Goal: Information Seeking & Learning: Learn about a topic

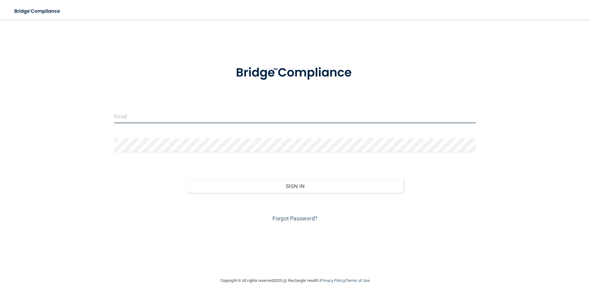
click at [180, 115] on input "email" at bounding box center [295, 116] width 362 height 14
type input "[EMAIL_ADDRESS][DOMAIN_NAME]"
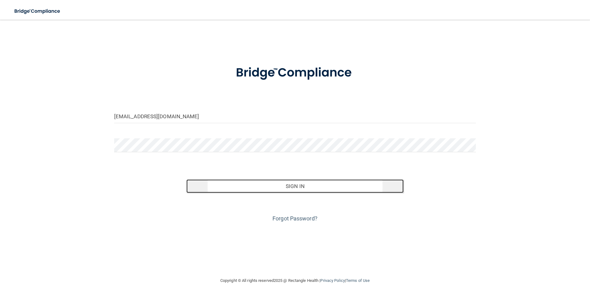
click at [300, 186] on button "Sign In" at bounding box center [294, 186] width 217 height 14
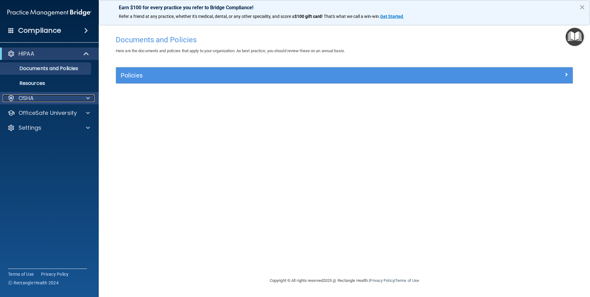
click at [90, 97] on div at bounding box center [86, 97] width 15 height 7
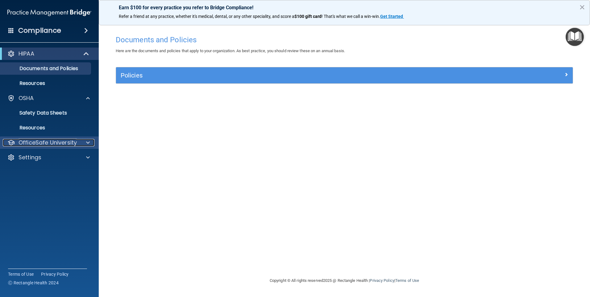
click at [52, 141] on p "OfficeSafe University" at bounding box center [48, 142] width 58 height 7
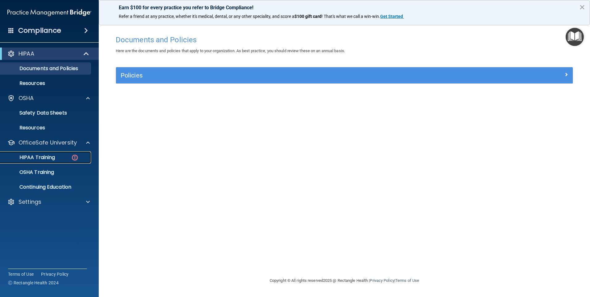
click at [57, 156] on div "HIPAA Training" at bounding box center [46, 157] width 84 height 6
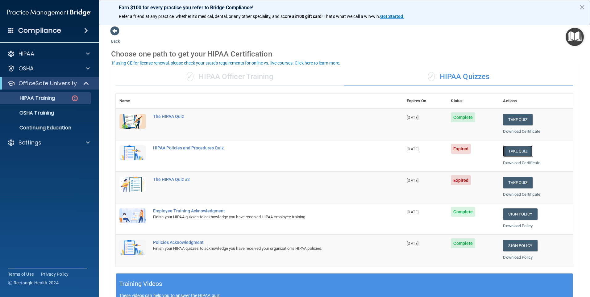
click at [516, 155] on button "Take Quiz" at bounding box center [518, 150] width 30 height 11
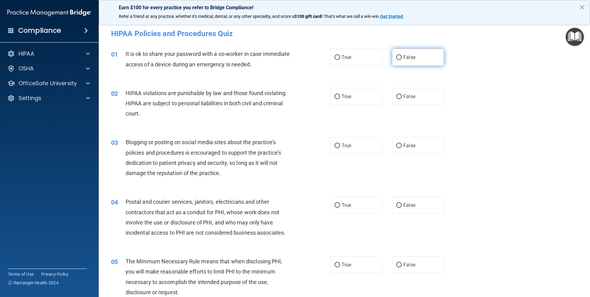
click at [405, 54] on label "False" at bounding box center [418, 57] width 52 height 17
click at [402, 55] on input "False" at bounding box center [399, 57] width 6 height 5
radio input "true"
click at [353, 102] on label "True" at bounding box center [357, 96] width 52 height 17
click at [340, 99] on input "True" at bounding box center [338, 96] width 6 height 5
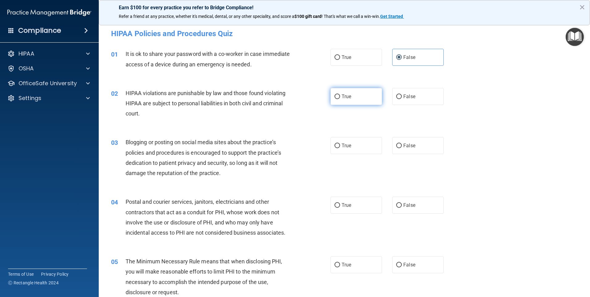
radio input "true"
click at [409, 146] on span "False" at bounding box center [410, 146] width 12 height 6
click at [402, 146] on input "False" at bounding box center [399, 146] width 6 height 5
radio input "true"
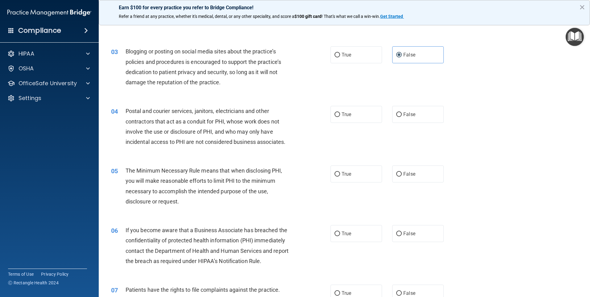
scroll to position [103, 0]
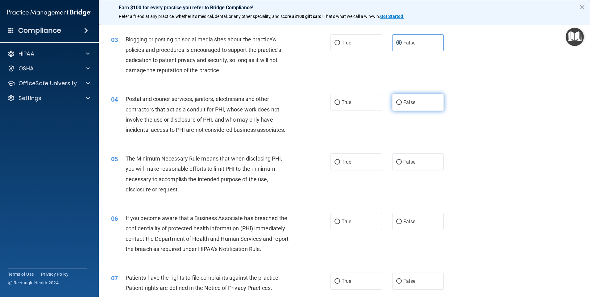
click at [397, 105] on input "False" at bounding box center [399, 102] width 6 height 5
radio input "true"
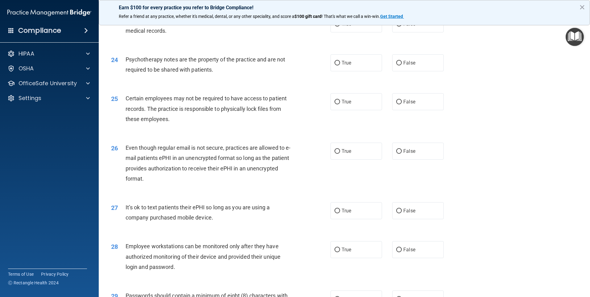
scroll to position [1253, 0]
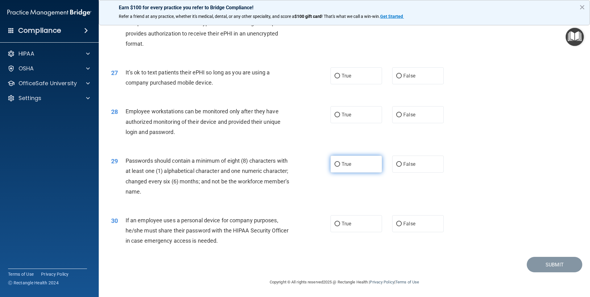
click at [352, 167] on label "True" at bounding box center [357, 164] width 52 height 17
click at [340, 167] on input "True" at bounding box center [338, 164] width 6 height 5
radio input "true"
click at [392, 223] on label "False" at bounding box center [418, 223] width 52 height 17
click at [396, 223] on input "False" at bounding box center [399, 224] width 6 height 5
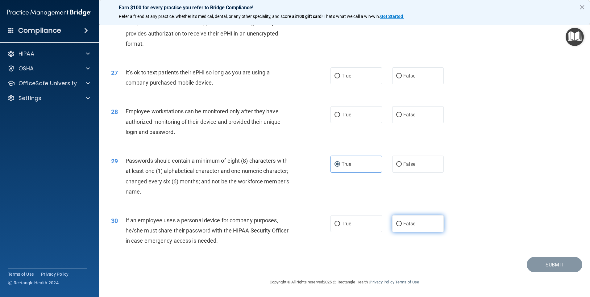
radio input "true"
click at [331, 120] on label "True" at bounding box center [357, 114] width 52 height 17
click at [335, 117] on input "True" at bounding box center [338, 115] width 6 height 5
radio input "true"
click at [384, 79] on div "True False" at bounding box center [393, 75] width 124 height 17
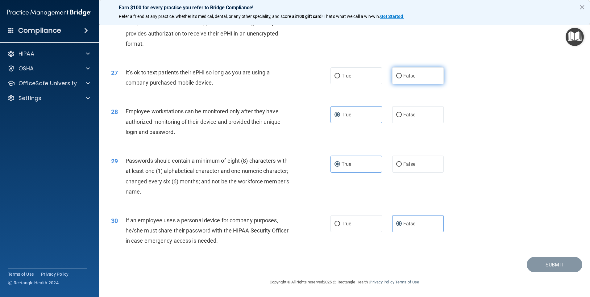
click at [407, 81] on label "False" at bounding box center [418, 75] width 52 height 17
click at [402, 78] on input "False" at bounding box center [399, 76] width 6 height 5
radio input "true"
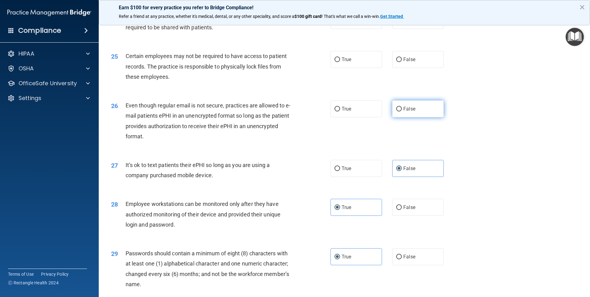
click at [410, 112] on span "False" at bounding box center [410, 109] width 12 height 6
click at [402, 111] on input "False" at bounding box center [399, 109] width 6 height 5
radio input "true"
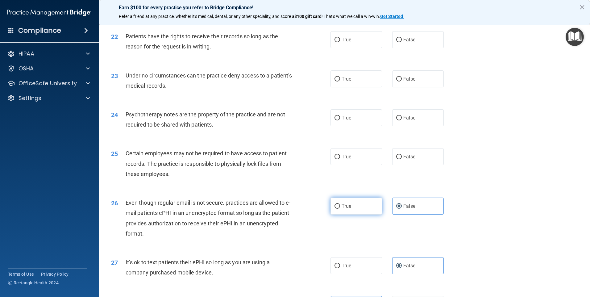
scroll to position [1047, 0]
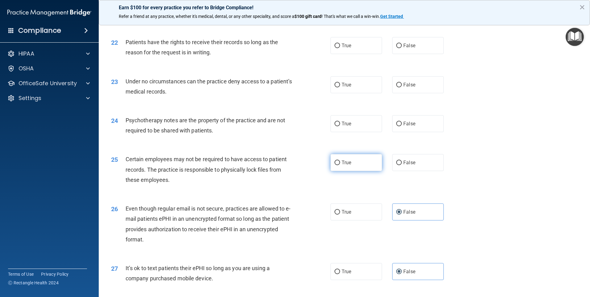
click at [344, 164] on label "True" at bounding box center [357, 162] width 52 height 17
click at [340, 164] on input "True" at bounding box center [338, 163] width 6 height 5
radio input "true"
click at [369, 132] on label "True" at bounding box center [357, 123] width 52 height 17
click at [340, 126] on input "True" at bounding box center [338, 124] width 6 height 5
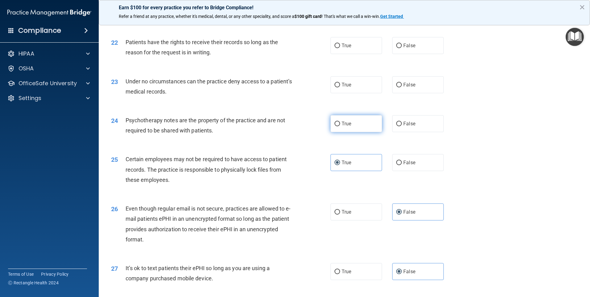
radio input "true"
drag, startPoint x: 322, startPoint y: 103, endPoint x: 332, endPoint y: 101, distance: 10.1
click at [323, 100] on div "23 Under no circumstances can the practice deny access to a patient’s medical r…" at bounding box center [221, 87] width 238 height 23
click at [338, 93] on label "True" at bounding box center [357, 84] width 52 height 17
click at [338, 87] on input "True" at bounding box center [338, 85] width 6 height 5
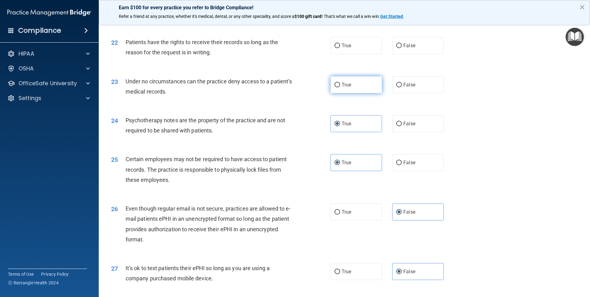
radio input "true"
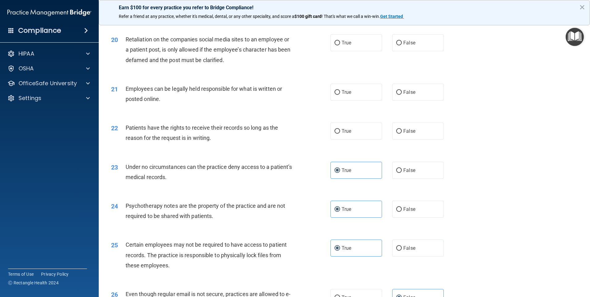
scroll to position [944, 0]
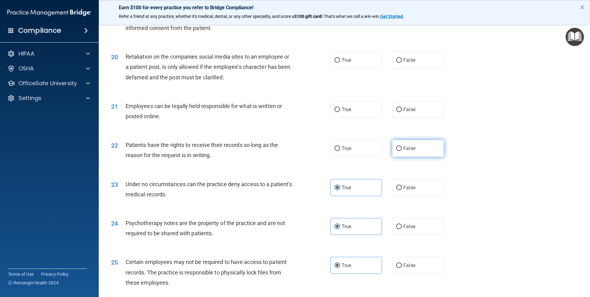
click at [405, 157] on label "False" at bounding box center [418, 148] width 52 height 17
click at [402, 151] on input "False" at bounding box center [399, 148] width 6 height 5
radio input "true"
click at [355, 118] on label "True" at bounding box center [357, 109] width 52 height 17
click at [340, 112] on input "True" at bounding box center [338, 109] width 6 height 5
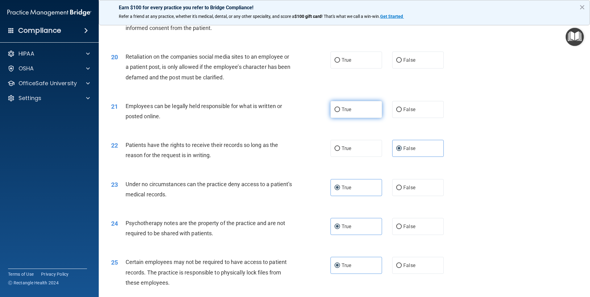
radio input "true"
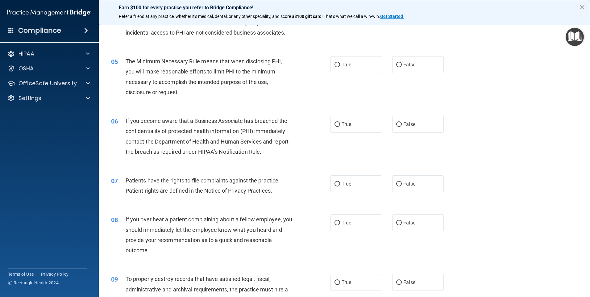
scroll to position [206, 0]
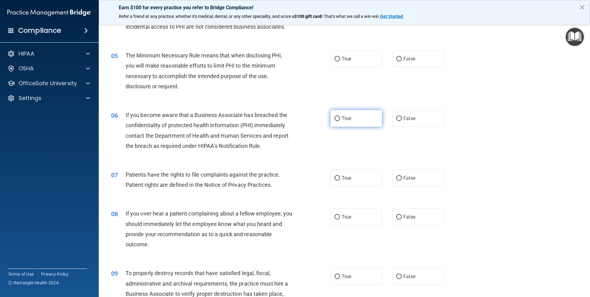
click at [337, 118] on input "True" at bounding box center [338, 118] width 6 height 5
radio input "true"
click at [342, 177] on span "True" at bounding box center [347, 178] width 10 height 6
click at [340, 177] on input "True" at bounding box center [338, 178] width 6 height 5
radio input "true"
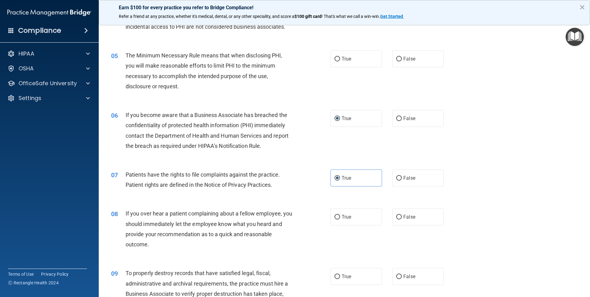
scroll to position [309, 0]
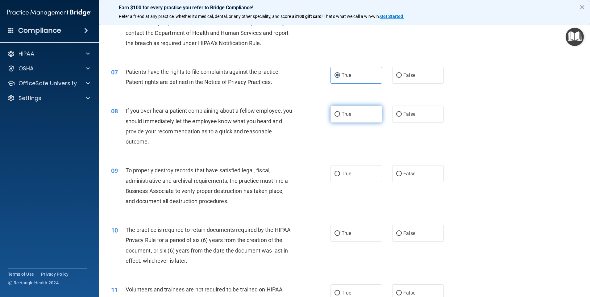
click at [369, 121] on label "True" at bounding box center [357, 114] width 52 height 17
click at [340, 117] on input "True" at bounding box center [338, 114] width 6 height 5
radio input "true"
click at [399, 117] on label "False" at bounding box center [418, 114] width 52 height 17
click at [399, 117] on input "False" at bounding box center [399, 114] width 6 height 5
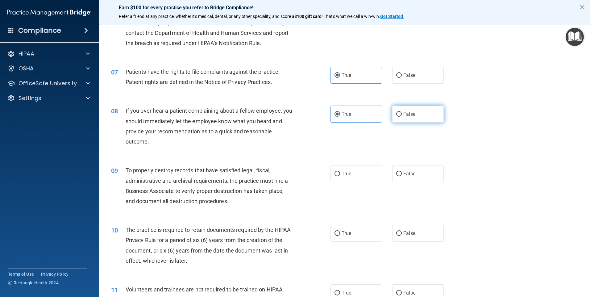
radio input "true"
radio input "false"
click at [332, 174] on label "True" at bounding box center [357, 173] width 52 height 17
click at [335, 174] on input "True" at bounding box center [338, 174] width 6 height 5
radio input "true"
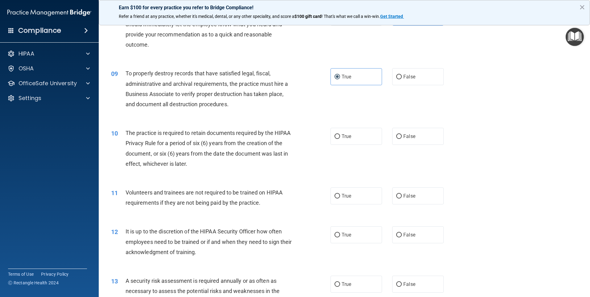
scroll to position [412, 0]
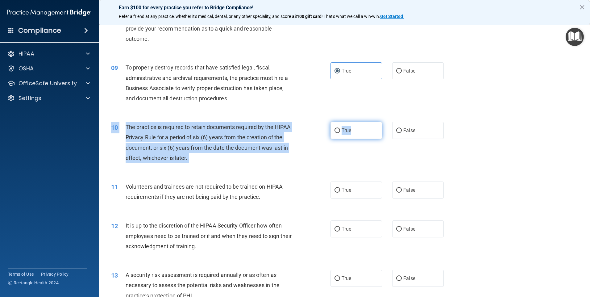
click at [350, 136] on div "10 The practice is required to retain documents required by the HIPAA Privacy R…" at bounding box center [345, 144] width 476 height 60
click at [350, 136] on label "True" at bounding box center [357, 130] width 52 height 17
click at [340, 133] on input "True" at bounding box center [338, 130] width 6 height 5
radio input "true"
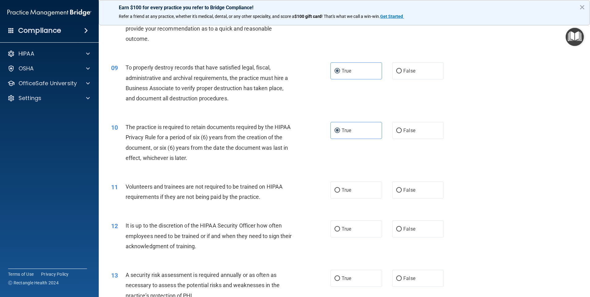
click at [300, 147] on div "10 The practice is required to retain documents required by the HIPAA Privacy R…" at bounding box center [221, 144] width 238 height 44
click at [436, 189] on label "False" at bounding box center [418, 190] width 52 height 17
click at [402, 189] on input "False" at bounding box center [399, 190] width 6 height 5
radio input "true"
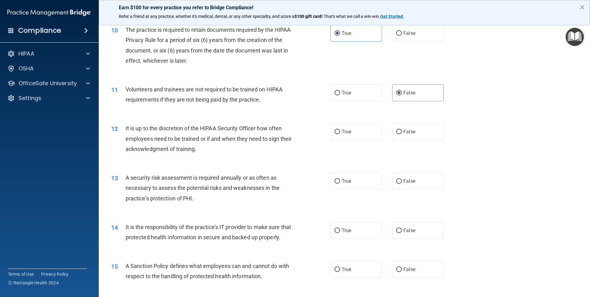
scroll to position [515, 0]
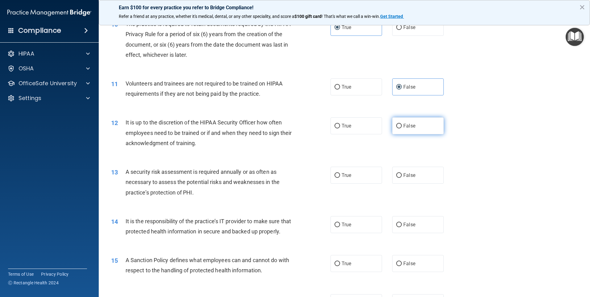
click at [419, 128] on label "False" at bounding box center [418, 125] width 52 height 17
click at [402, 128] on input "False" at bounding box center [399, 126] width 6 height 5
radio input "true"
drag, startPoint x: 207, startPoint y: 177, endPoint x: 243, endPoint y: 180, distance: 35.9
click at [243, 180] on div "A security risk assessment is required annually or as often as necessary to ass…" at bounding box center [212, 182] width 172 height 31
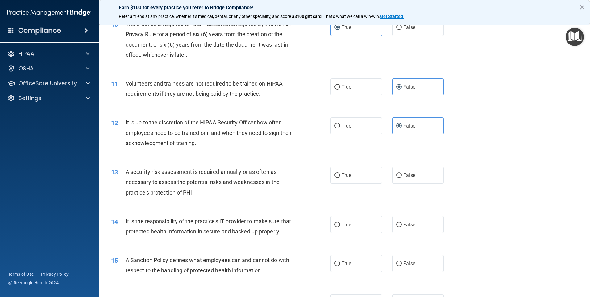
drag, startPoint x: 243, startPoint y: 180, endPoint x: 243, endPoint y: 199, distance: 19.1
click at [243, 199] on div "13 A security risk assessment is required annually or as often as necessary to …" at bounding box center [221, 184] width 238 height 34
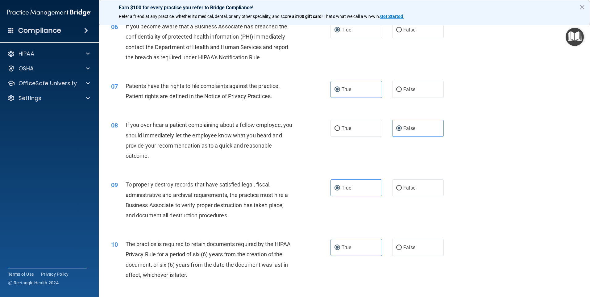
scroll to position [103, 0]
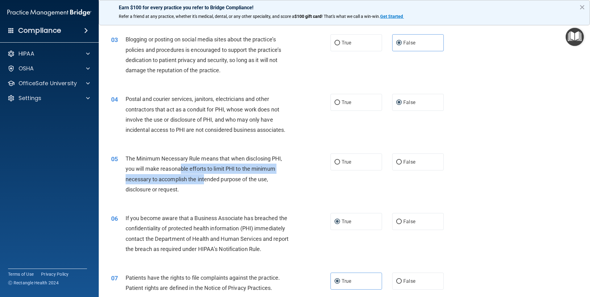
drag, startPoint x: 181, startPoint y: 171, endPoint x: 205, endPoint y: 175, distance: 24.9
click at [205, 175] on div "The Minimum Necessary Rule means that when disclosing PHI, you will make reason…" at bounding box center [212, 173] width 172 height 41
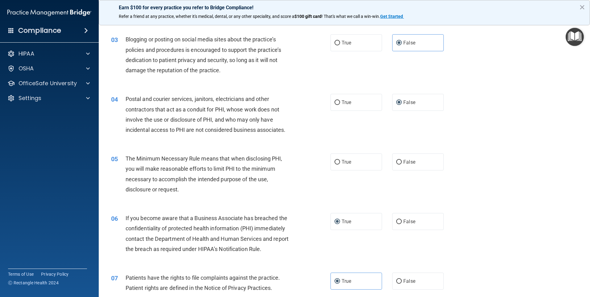
drag, startPoint x: 205, startPoint y: 175, endPoint x: 231, endPoint y: 201, distance: 36.9
click at [230, 201] on div "05 The Minimum Necessary Rule means that when disclosing PHI, you will make rea…" at bounding box center [345, 176] width 476 height 60
click at [327, 161] on div "05 The Minimum Necessary Rule means that when disclosing PHI, you will make rea…" at bounding box center [221, 175] width 238 height 44
click at [338, 162] on label "True" at bounding box center [357, 161] width 52 height 17
click at [338, 162] on input "True" at bounding box center [338, 162] width 6 height 5
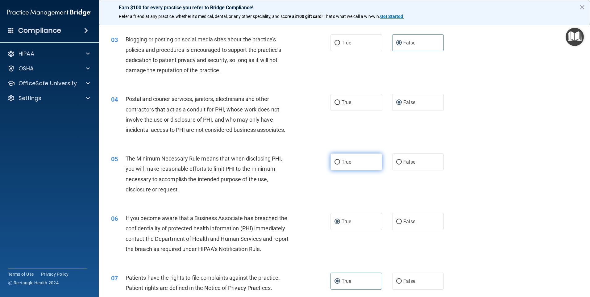
radio input "true"
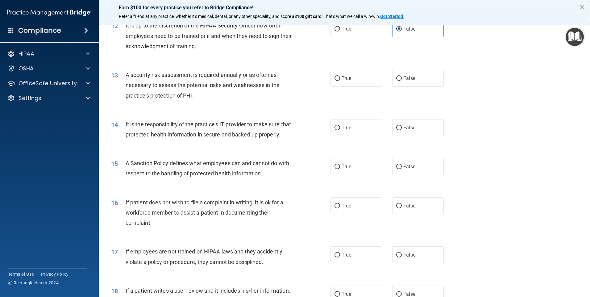
scroll to position [617, 0]
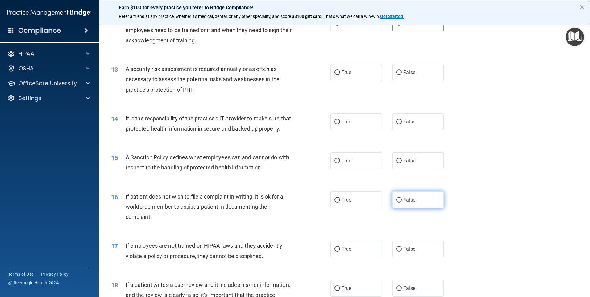
click at [405, 203] on span "False" at bounding box center [410, 200] width 12 height 6
click at [402, 203] on input "False" at bounding box center [399, 200] width 6 height 5
radio input "true"
click at [362, 257] on label "True" at bounding box center [357, 249] width 52 height 17
click at [340, 252] on input "True" at bounding box center [338, 249] width 6 height 5
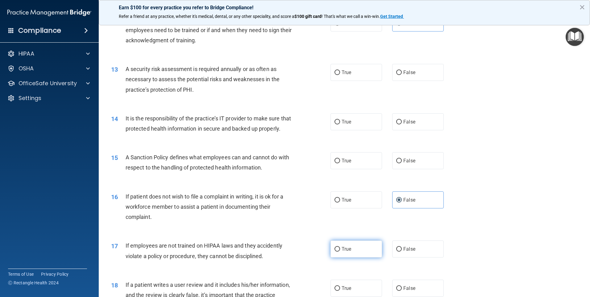
radio input "true"
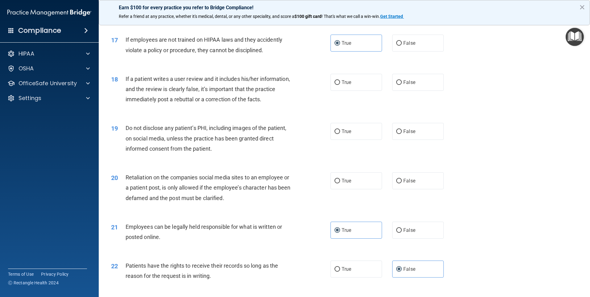
scroll to position [720, 0]
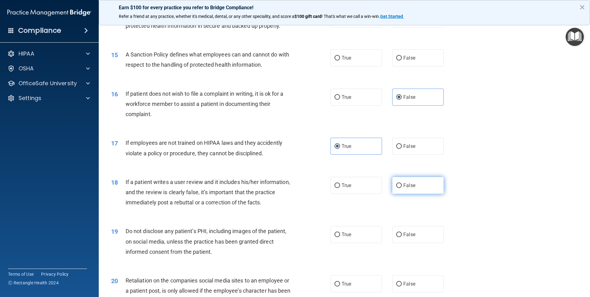
click at [397, 194] on label "False" at bounding box center [418, 185] width 52 height 17
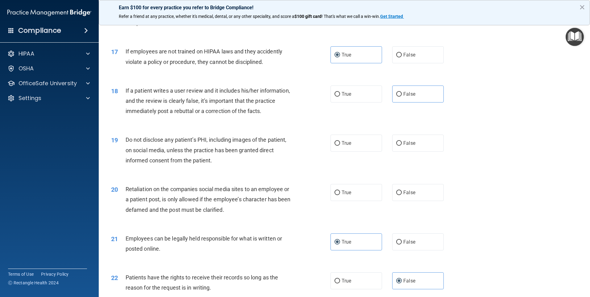
scroll to position [823, 0]
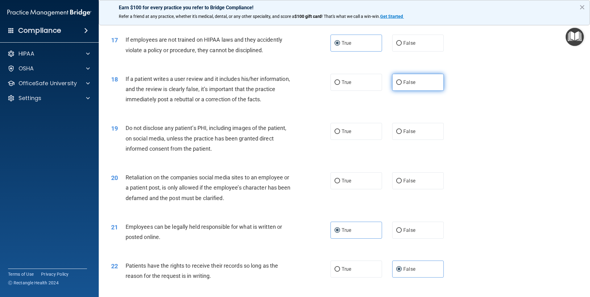
click at [425, 87] on label "False" at bounding box center [418, 82] width 52 height 17
click at [402, 85] on input "False" at bounding box center [399, 82] width 6 height 5
radio input "true"
click at [354, 140] on label "True" at bounding box center [357, 131] width 52 height 17
click at [340, 134] on input "True" at bounding box center [338, 131] width 6 height 5
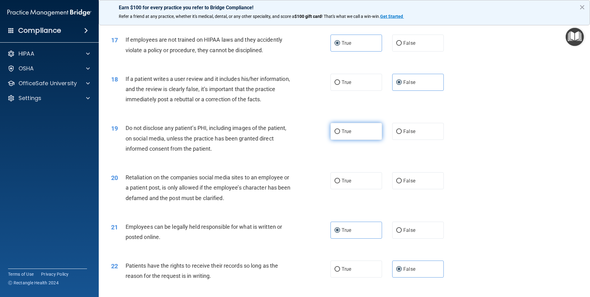
radio input "true"
click at [341, 189] on label "True" at bounding box center [357, 180] width 52 height 17
click at [340, 183] on input "True" at bounding box center [338, 181] width 6 height 5
radio input "true"
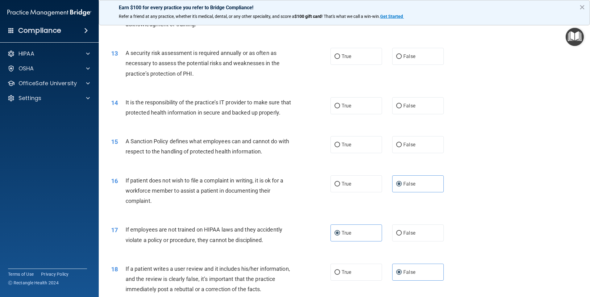
scroll to position [635, 0]
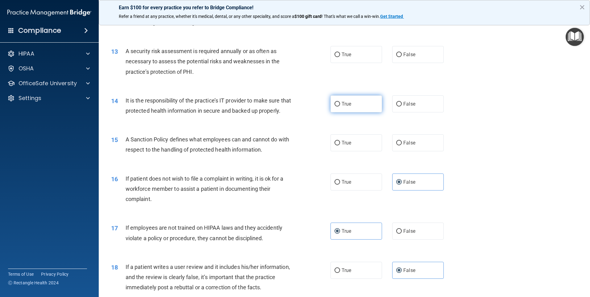
click at [331, 101] on label "True" at bounding box center [357, 103] width 52 height 17
click at [335, 102] on input "True" at bounding box center [338, 104] width 6 height 5
radio input "true"
drag, startPoint x: 335, startPoint y: 151, endPoint x: 312, endPoint y: 148, distance: 23.4
click at [335, 145] on input "True" at bounding box center [338, 143] width 6 height 5
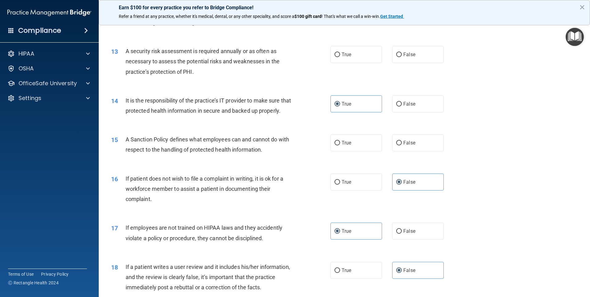
radio input "true"
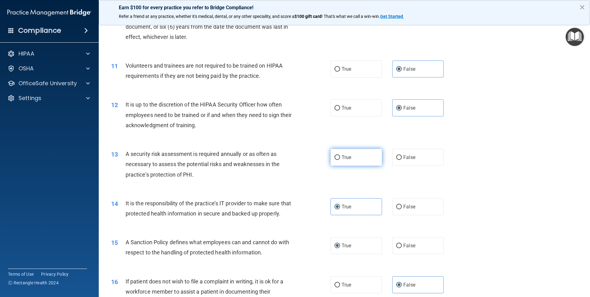
click at [331, 152] on label "True" at bounding box center [357, 157] width 52 height 17
click at [335, 155] on input "True" at bounding box center [338, 157] width 6 height 5
radio input "true"
click at [342, 155] on span "True" at bounding box center [347, 157] width 10 height 6
click at [340, 155] on input "True" at bounding box center [338, 157] width 6 height 5
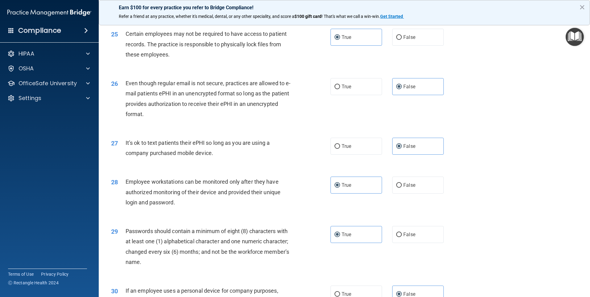
scroll to position [1253, 0]
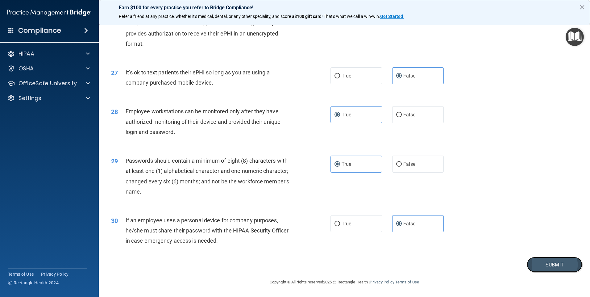
click at [537, 262] on button "Submit" at bounding box center [555, 265] width 56 height 16
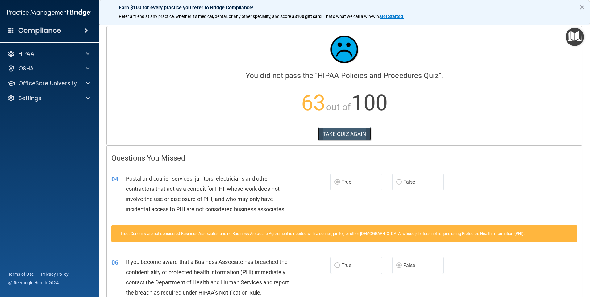
click at [351, 133] on button "TAKE QUIZ AGAIN" at bounding box center [344, 134] width 53 height 14
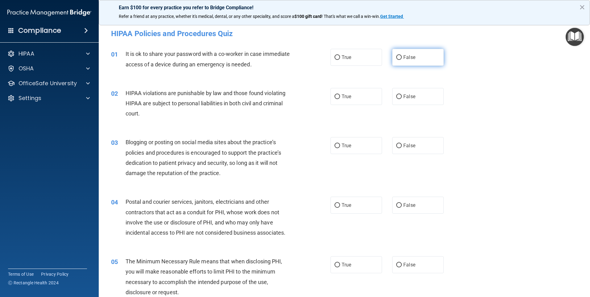
click at [403, 61] on label "False" at bounding box center [418, 57] width 52 height 17
click at [402, 60] on input "False" at bounding box center [399, 57] width 6 height 5
radio input "true"
click at [338, 98] on input "True" at bounding box center [338, 96] width 6 height 5
radio input "true"
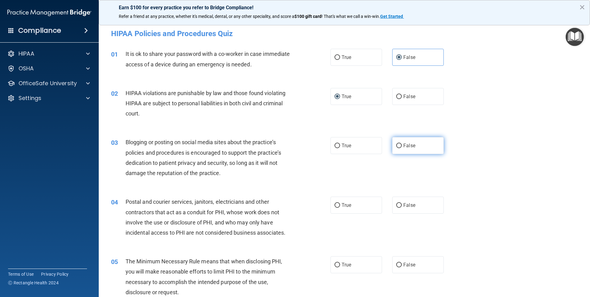
click at [408, 149] on label "False" at bounding box center [418, 145] width 52 height 17
click at [402, 148] on input "False" at bounding box center [399, 146] width 6 height 5
radio input "true"
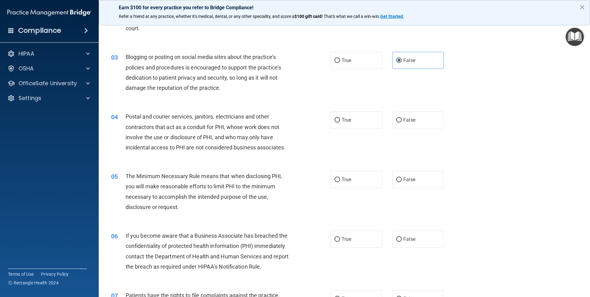
scroll to position [103, 0]
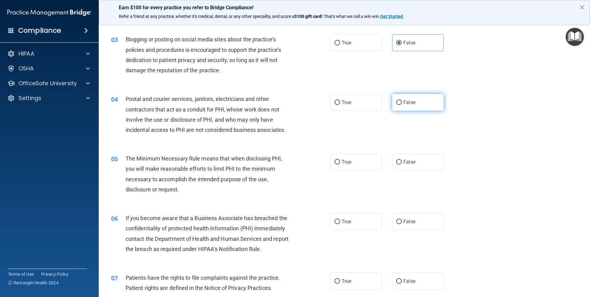
click at [405, 101] on span "False" at bounding box center [410, 102] width 12 height 6
click at [402, 101] on input "False" at bounding box center [399, 102] width 6 height 5
radio input "true"
click at [342, 163] on span "True" at bounding box center [347, 162] width 10 height 6
click at [340, 163] on input "True" at bounding box center [338, 162] width 6 height 5
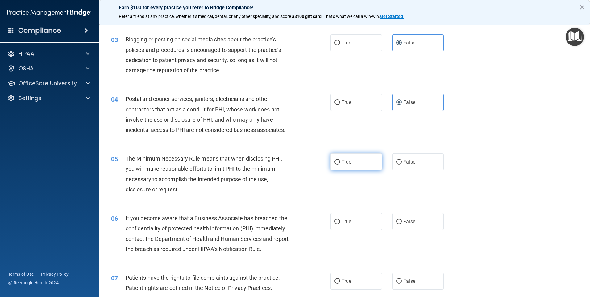
radio input "true"
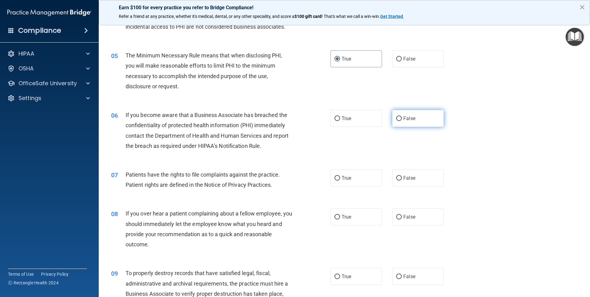
click at [398, 122] on label "False" at bounding box center [418, 118] width 52 height 17
click at [398, 121] on input "False" at bounding box center [399, 118] width 6 height 5
radio input "true"
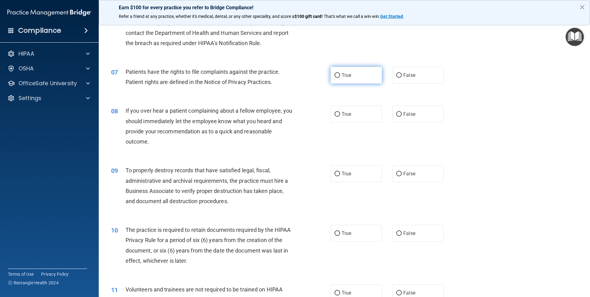
click at [345, 76] on span "True" at bounding box center [347, 75] width 10 height 6
click at [340, 76] on input "True" at bounding box center [338, 75] width 6 height 5
radio input "true"
click at [415, 114] on label "False" at bounding box center [418, 114] width 52 height 17
click at [402, 114] on input "False" at bounding box center [399, 114] width 6 height 5
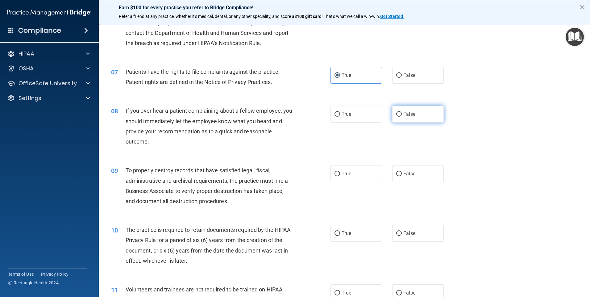
radio input "true"
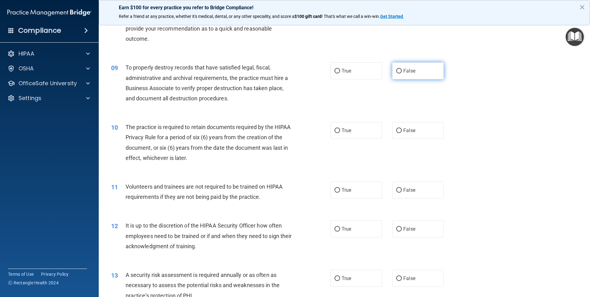
click at [397, 73] on input "False" at bounding box center [399, 71] width 6 height 5
radio input "true"
click at [342, 129] on span "True" at bounding box center [347, 131] width 10 height 6
click at [340, 129] on input "True" at bounding box center [338, 130] width 6 height 5
radio input "true"
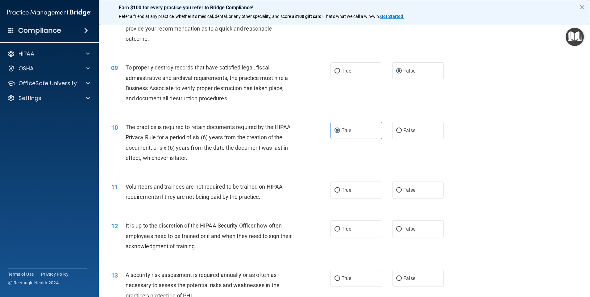
scroll to position [515, 0]
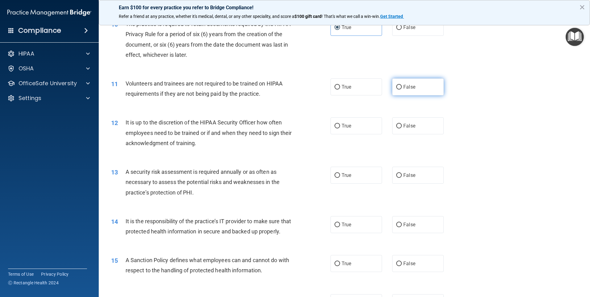
click at [414, 86] on label "False" at bounding box center [418, 86] width 52 height 17
click at [402, 86] on input "False" at bounding box center [399, 87] width 6 height 5
radio input "true"
drag, startPoint x: 349, startPoint y: 119, endPoint x: 343, endPoint y: 123, distance: 7.9
click at [349, 119] on label "True" at bounding box center [357, 125] width 52 height 17
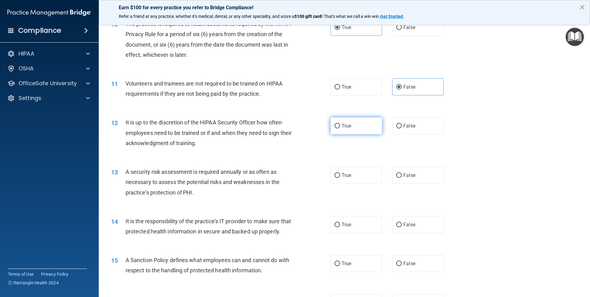
click at [340, 124] on input "True" at bounding box center [338, 126] width 6 height 5
radio input "true"
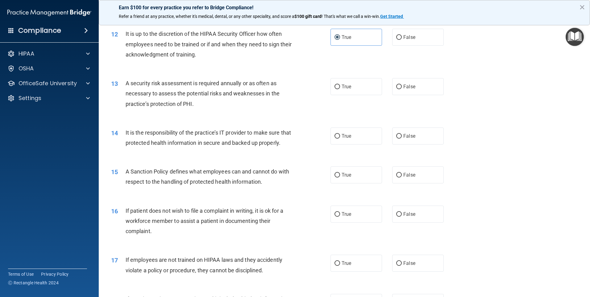
scroll to position [617, 0]
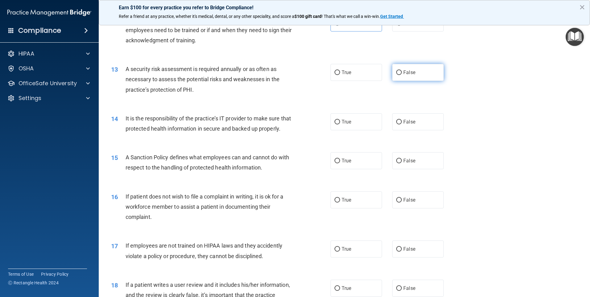
click at [412, 76] on label "False" at bounding box center [418, 72] width 52 height 17
click at [402, 75] on input "False" at bounding box center [399, 72] width 6 height 5
radio input "true"
click at [353, 123] on label "True" at bounding box center [357, 121] width 52 height 17
click at [340, 123] on input "True" at bounding box center [338, 122] width 6 height 5
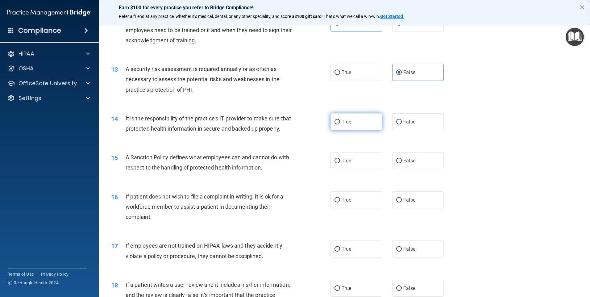
radio input "true"
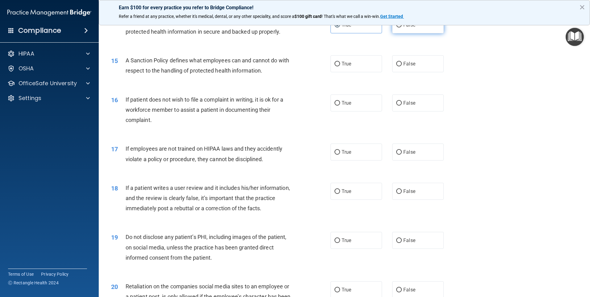
scroll to position [720, 0]
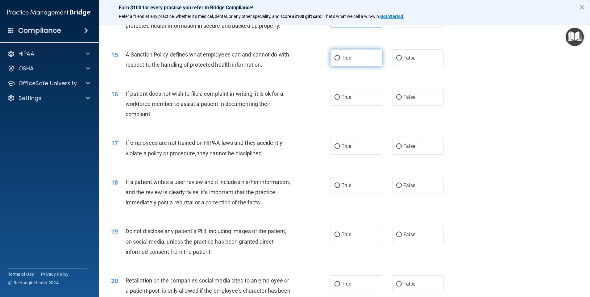
drag, startPoint x: 362, startPoint y: 69, endPoint x: 371, endPoint y: 70, distance: 8.4
click at [362, 66] on label "True" at bounding box center [357, 57] width 52 height 17
click at [340, 61] on input "True" at bounding box center [338, 58] width 6 height 5
radio input "true"
click at [400, 106] on label "False" at bounding box center [418, 97] width 52 height 17
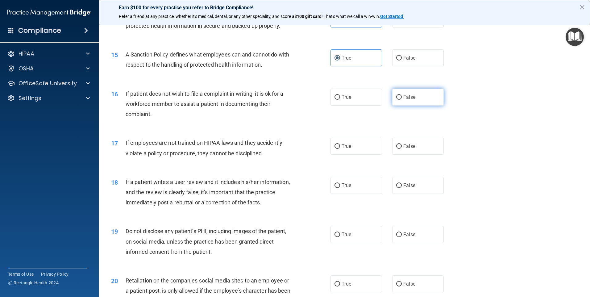
click at [400, 100] on input "False" at bounding box center [399, 97] width 6 height 5
radio input "true"
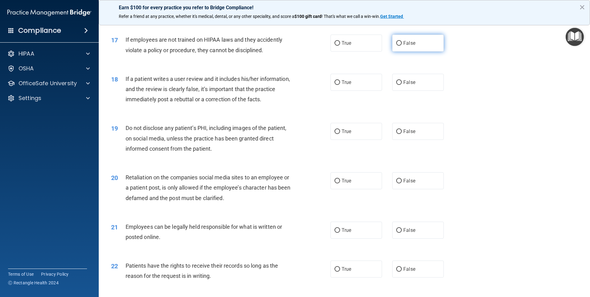
click at [415, 52] on label "False" at bounding box center [418, 43] width 52 height 17
click at [402, 46] on input "False" at bounding box center [399, 43] width 6 height 5
radio input "true"
click at [345, 46] on span "True" at bounding box center [347, 43] width 10 height 6
click at [340, 46] on input "True" at bounding box center [338, 43] width 6 height 5
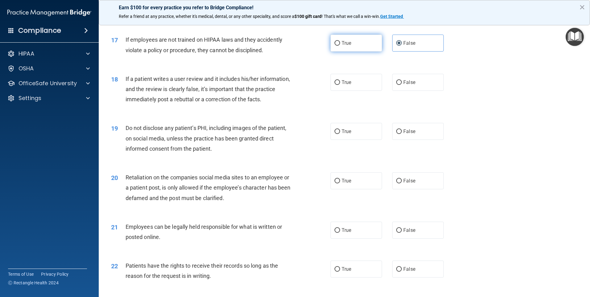
radio input "true"
radio input "false"
click at [431, 91] on label "False" at bounding box center [418, 82] width 52 height 17
click at [402, 85] on input "False" at bounding box center [399, 82] width 6 height 5
radio input "true"
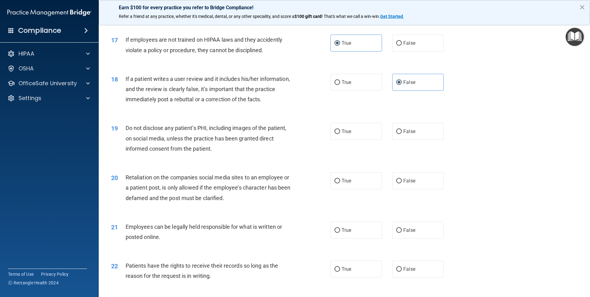
scroll to position [926, 0]
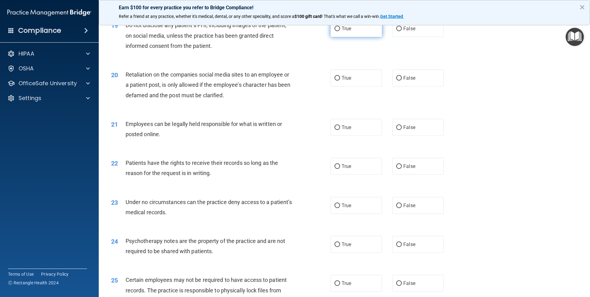
click at [331, 37] on label "True" at bounding box center [357, 28] width 52 height 17
click at [335, 31] on input "True" at bounding box center [338, 29] width 6 height 5
radio input "true"
click at [405, 81] on span "False" at bounding box center [410, 78] width 12 height 6
click at [402, 81] on input "False" at bounding box center [399, 78] width 6 height 5
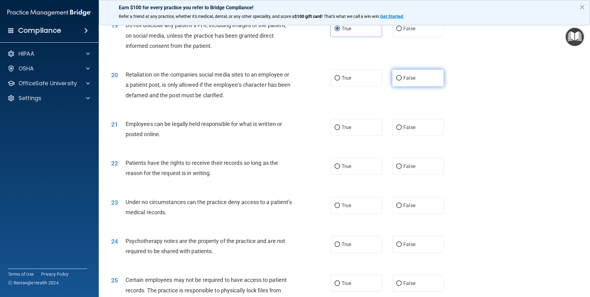
radio input "true"
click at [349, 130] on span "True" at bounding box center [347, 127] width 10 height 6
click at [340, 130] on input "True" at bounding box center [338, 127] width 6 height 5
radio input "true"
click at [399, 130] on input "False" at bounding box center [399, 127] width 6 height 5
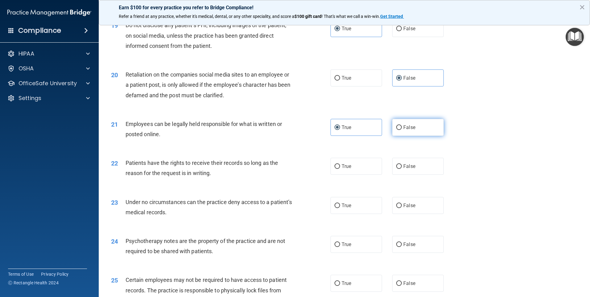
radio input "true"
drag, startPoint x: 346, startPoint y: 140, endPoint x: 338, endPoint y: 147, distance: 10.5
click at [346, 130] on span "True" at bounding box center [347, 127] width 10 height 6
click at [340, 130] on input "True" at bounding box center [338, 127] width 6 height 5
radio input "true"
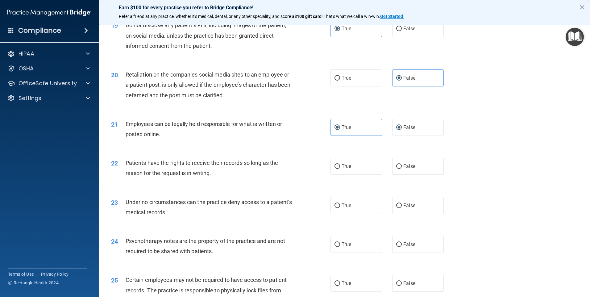
radio input "false"
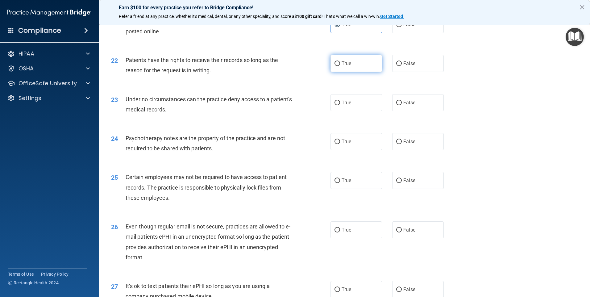
click at [343, 66] on span "True" at bounding box center [347, 64] width 10 height 6
click at [340, 66] on input "True" at bounding box center [338, 63] width 6 height 5
radio input "true"
click at [350, 111] on label "True" at bounding box center [357, 102] width 52 height 17
click at [340, 105] on input "True" at bounding box center [338, 103] width 6 height 5
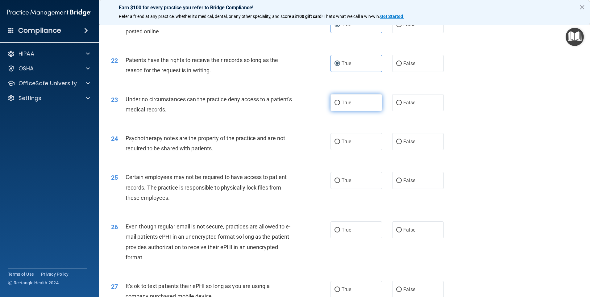
radio input "true"
click at [404, 144] on span "False" at bounding box center [410, 142] width 12 height 6
click at [401, 144] on input "False" at bounding box center [399, 142] width 6 height 5
radio input "true"
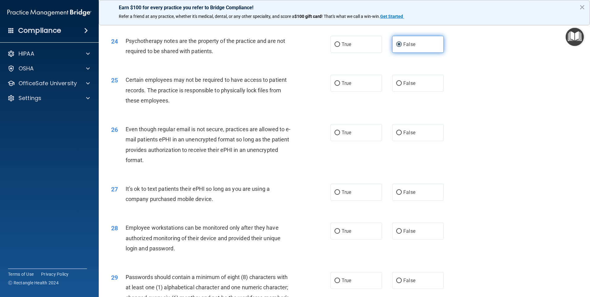
scroll to position [1132, 0]
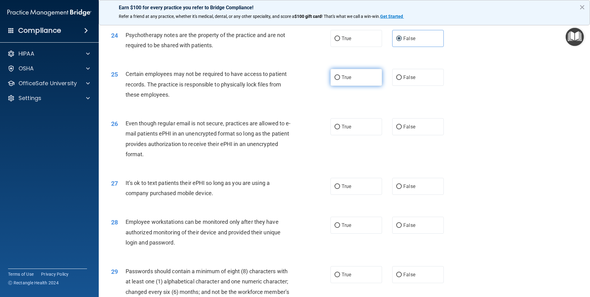
click at [347, 80] on span "True" at bounding box center [347, 77] width 10 height 6
click at [340, 80] on input "True" at bounding box center [338, 77] width 6 height 5
radio input "true"
drag, startPoint x: 342, startPoint y: 137, endPoint x: 307, endPoint y: 144, distance: 35.5
click at [342, 130] on span "True" at bounding box center [347, 127] width 10 height 6
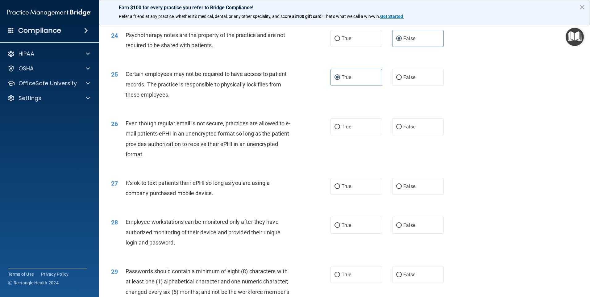
click at [340, 129] on input "True" at bounding box center [338, 127] width 6 height 5
radio input "true"
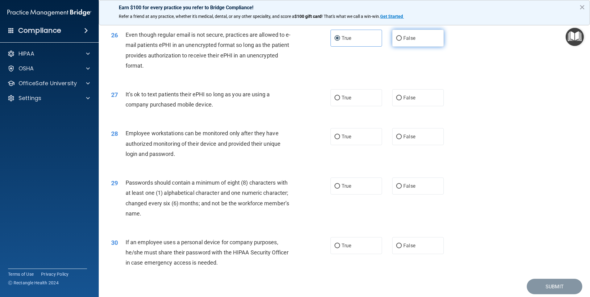
scroll to position [1235, 0]
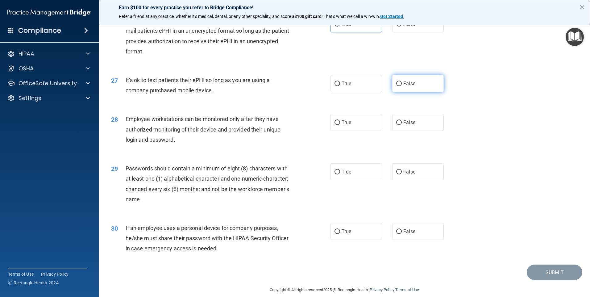
click at [396, 86] on input "False" at bounding box center [399, 84] width 6 height 5
radio input "true"
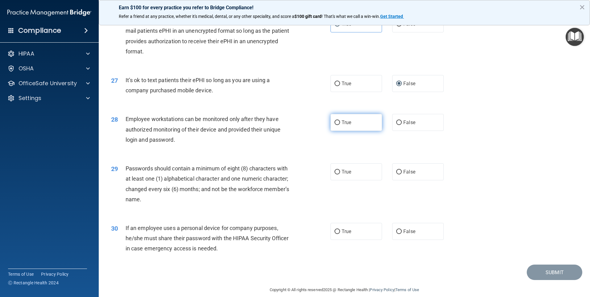
click at [348, 125] on span "True" at bounding box center [347, 122] width 10 height 6
click at [340, 125] on input "True" at bounding box center [338, 122] width 6 height 5
radio input "true"
click at [339, 180] on label "True" at bounding box center [357, 171] width 52 height 17
click at [339, 174] on input "True" at bounding box center [338, 172] width 6 height 5
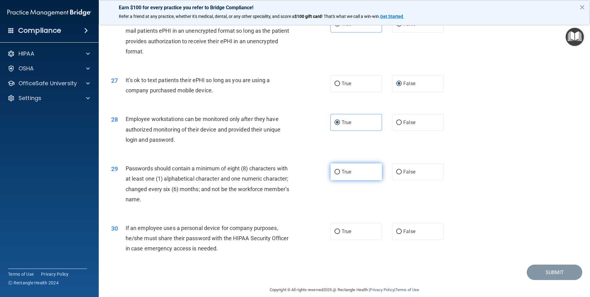
radio input "true"
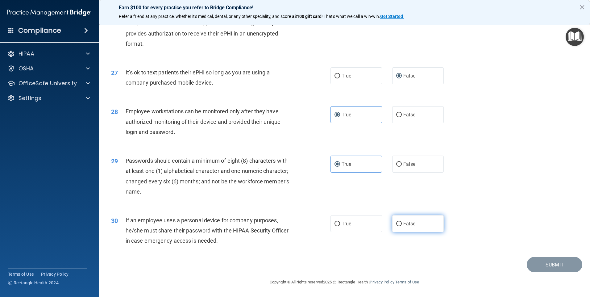
click at [410, 226] on span "False" at bounding box center [410, 224] width 12 height 6
click at [402, 226] on input "False" at bounding box center [399, 224] width 6 height 5
radio input "true"
click at [538, 262] on button "Submit" at bounding box center [555, 265] width 56 height 16
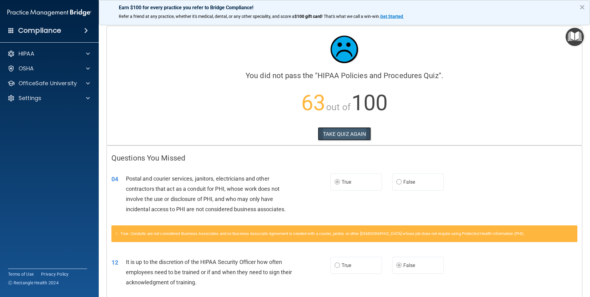
drag, startPoint x: 343, startPoint y: 131, endPoint x: 337, endPoint y: 136, distance: 7.6
click at [342, 132] on button "TAKE QUIZ AGAIN" at bounding box center [344, 134] width 53 height 14
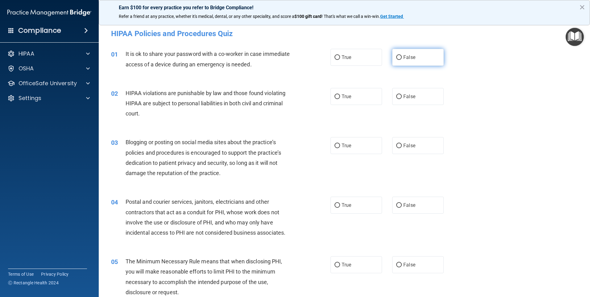
click at [396, 59] on input "False" at bounding box center [399, 57] width 6 height 5
radio input "true"
click at [338, 101] on label "True" at bounding box center [357, 96] width 52 height 17
click at [338, 99] on input "True" at bounding box center [338, 96] width 6 height 5
radio input "true"
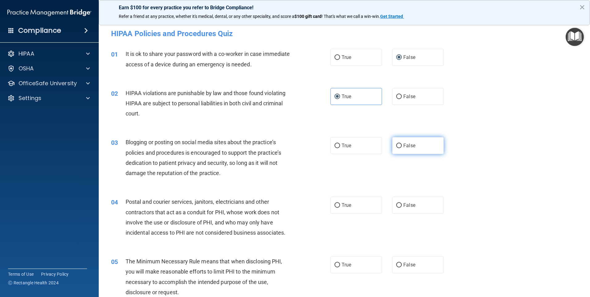
click at [400, 148] on label "False" at bounding box center [418, 145] width 52 height 17
click at [400, 148] on input "False" at bounding box center [399, 146] width 6 height 5
radio input "true"
click at [348, 207] on span "True" at bounding box center [347, 205] width 10 height 6
click at [340, 207] on input "True" at bounding box center [338, 205] width 6 height 5
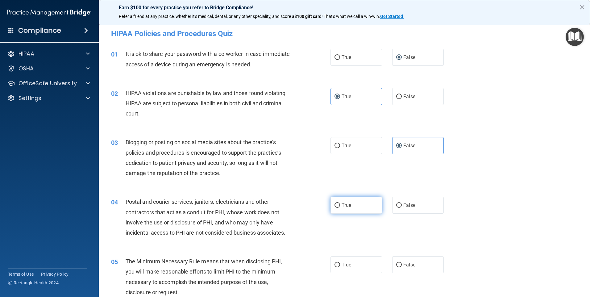
radio input "true"
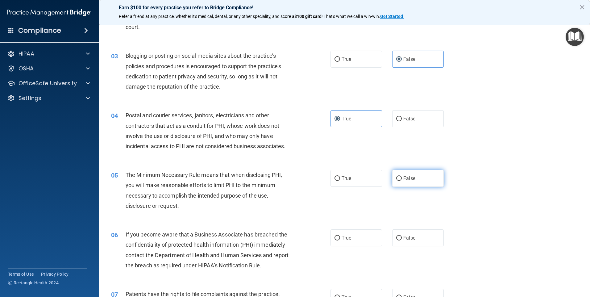
scroll to position [103, 0]
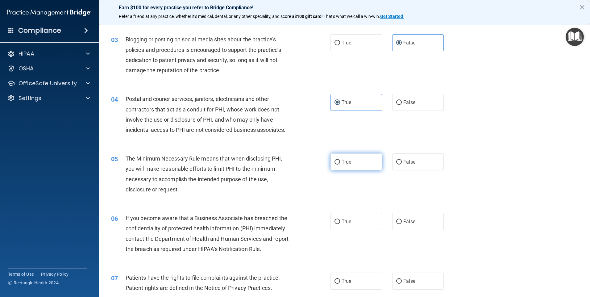
click at [342, 165] on span "True" at bounding box center [347, 162] width 10 height 6
click at [340, 165] on input "True" at bounding box center [338, 162] width 6 height 5
radio input "true"
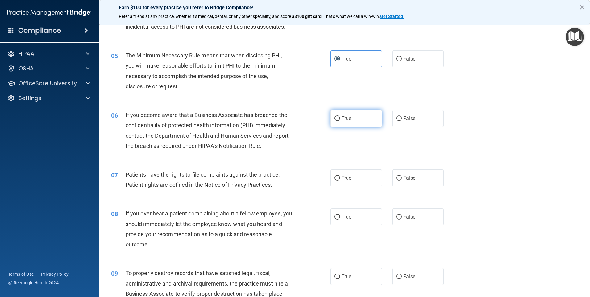
click at [350, 121] on label "True" at bounding box center [357, 118] width 52 height 17
click at [340, 121] on input "True" at bounding box center [338, 118] width 6 height 5
radio input "true"
click at [348, 179] on span "True" at bounding box center [347, 178] width 10 height 6
click at [340, 179] on input "True" at bounding box center [338, 178] width 6 height 5
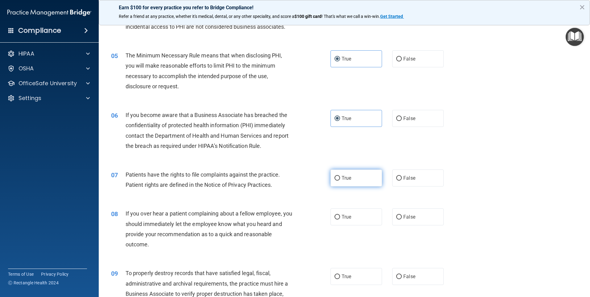
radio input "true"
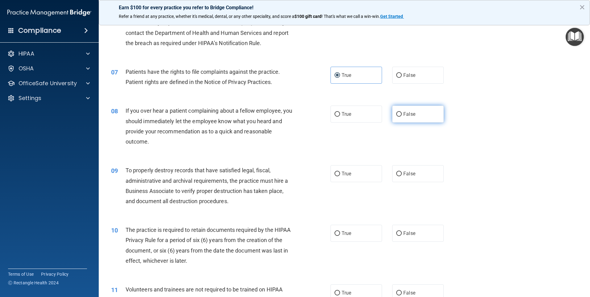
click at [397, 117] on label "False" at bounding box center [418, 114] width 52 height 17
click at [397, 117] on input "False" at bounding box center [399, 114] width 6 height 5
radio input "true"
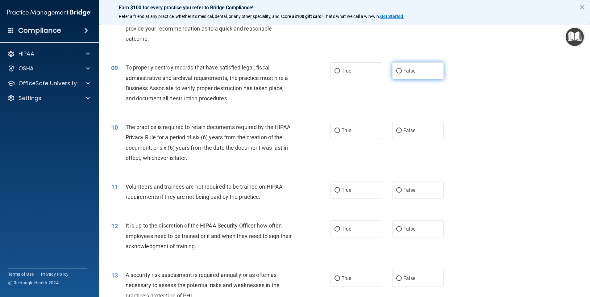
drag, startPoint x: 397, startPoint y: 69, endPoint x: 392, endPoint y: 72, distance: 5.4
click at [397, 69] on input "False" at bounding box center [399, 71] width 6 height 5
radio input "true"
click at [338, 130] on input "True" at bounding box center [338, 130] width 6 height 5
radio input "true"
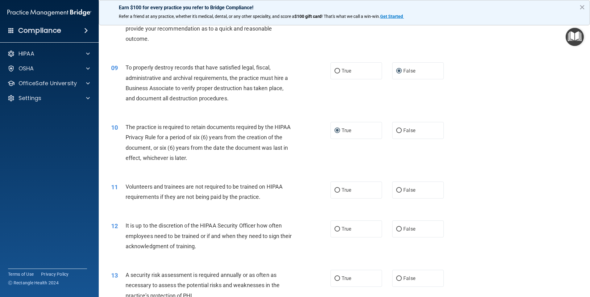
scroll to position [515, 0]
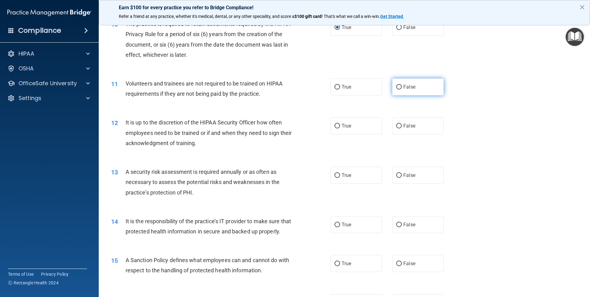
click at [396, 88] on input "False" at bounding box center [399, 87] width 6 height 5
radio input "true"
click at [400, 129] on label "False" at bounding box center [418, 125] width 52 height 17
click at [400, 128] on input "False" at bounding box center [399, 126] width 6 height 5
radio input "true"
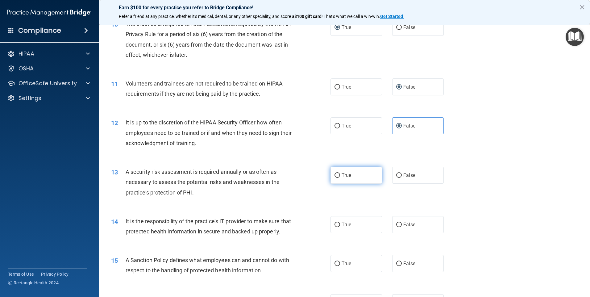
click at [343, 174] on span "True" at bounding box center [347, 175] width 10 height 6
click at [340, 174] on input "True" at bounding box center [338, 175] width 6 height 5
radio input "true"
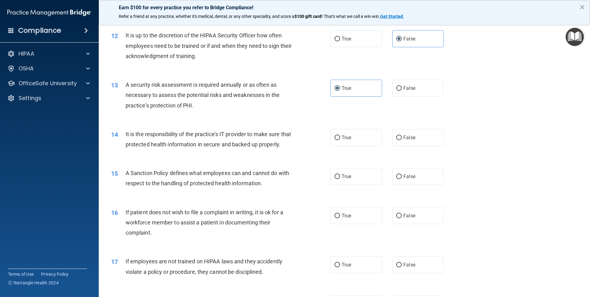
scroll to position [617, 0]
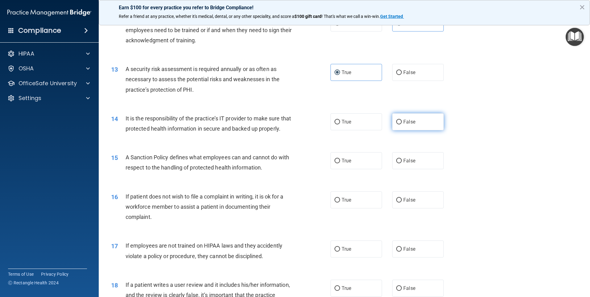
click at [396, 123] on input "False" at bounding box center [399, 122] width 6 height 5
radio input "true"
click at [397, 163] on input "False" at bounding box center [399, 161] width 6 height 5
radio input "true"
click at [345, 203] on span "True" at bounding box center [347, 200] width 10 height 6
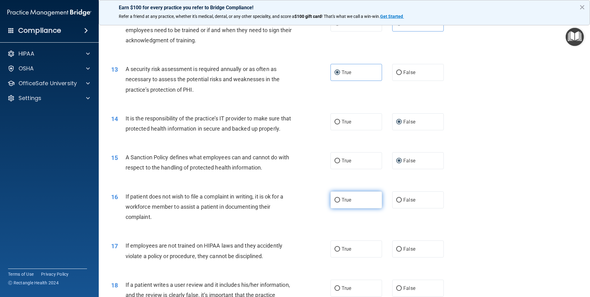
click at [340, 203] on input "True" at bounding box center [338, 200] width 6 height 5
radio input "true"
click at [404, 252] on span "False" at bounding box center [410, 249] width 12 height 6
click at [402, 252] on input "False" at bounding box center [399, 249] width 6 height 5
radio input "true"
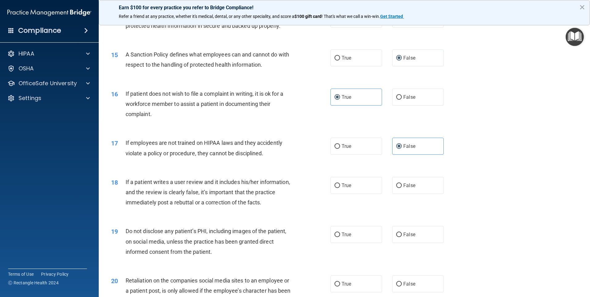
scroll to position [823, 0]
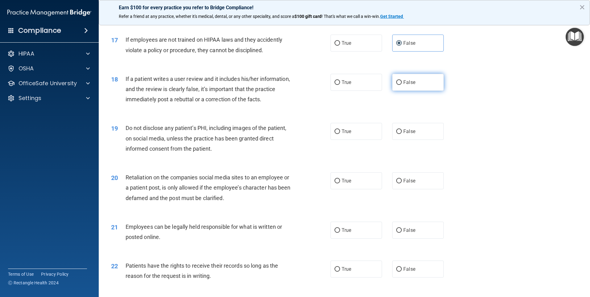
click at [401, 91] on label "False" at bounding box center [418, 82] width 52 height 17
click at [401, 85] on input "False" at bounding box center [399, 82] width 6 height 5
radio input "true"
click at [353, 140] on label "True" at bounding box center [357, 131] width 52 height 17
click at [340, 134] on input "True" at bounding box center [338, 131] width 6 height 5
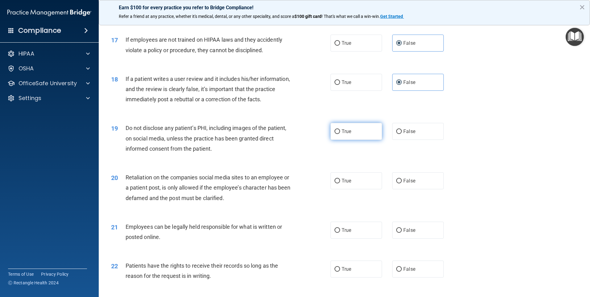
radio input "true"
click at [404, 184] on span "False" at bounding box center [410, 181] width 12 height 6
click at [401, 183] on input "False" at bounding box center [399, 181] width 6 height 5
radio input "true"
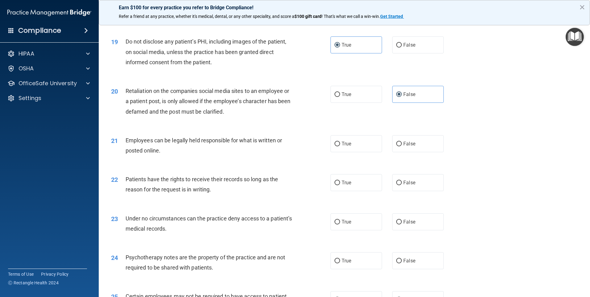
scroll to position [926, 0]
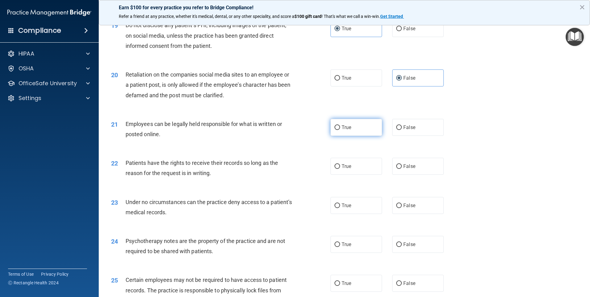
click at [345, 130] on span "True" at bounding box center [347, 127] width 10 height 6
click at [340, 130] on input "True" at bounding box center [338, 127] width 6 height 5
radio input "true"
click at [396, 130] on input "False" at bounding box center [399, 127] width 6 height 5
radio input "true"
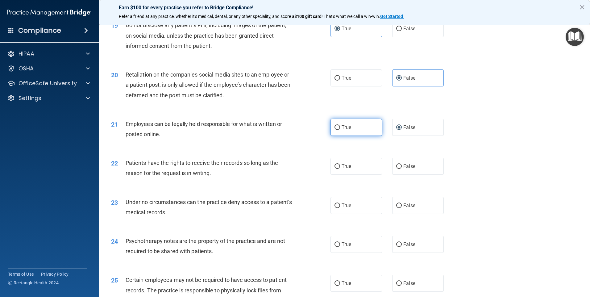
click at [352, 136] on label "True" at bounding box center [357, 127] width 52 height 17
click at [340, 130] on input "True" at bounding box center [338, 127] width 6 height 5
radio input "true"
radio input "false"
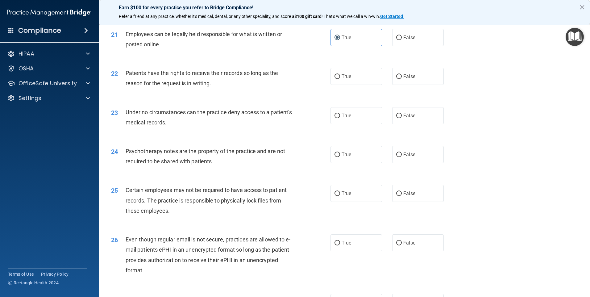
scroll to position [1029, 0]
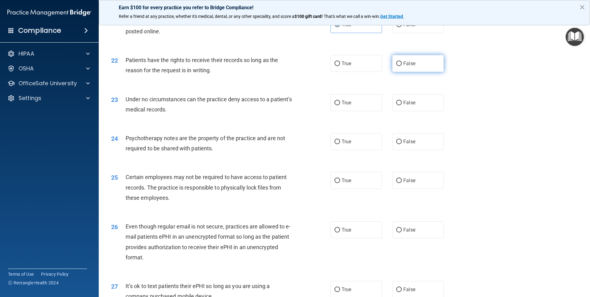
click at [398, 66] on input "False" at bounding box center [399, 63] width 6 height 5
radio input "true"
click at [398, 105] on input "False" at bounding box center [399, 103] width 6 height 5
radio input "true"
click at [345, 144] on span "True" at bounding box center [347, 142] width 10 height 6
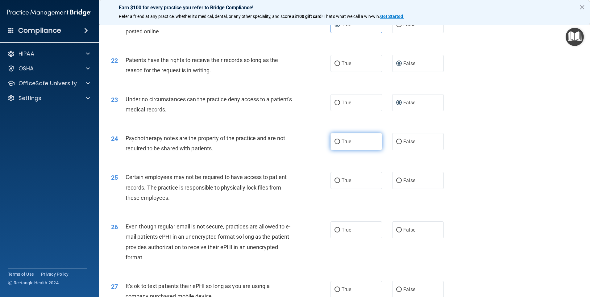
click at [340, 144] on input "True" at bounding box center [338, 142] width 6 height 5
radio input "true"
click at [344, 183] on span "True" at bounding box center [347, 181] width 10 height 6
click at [340, 183] on input "True" at bounding box center [338, 180] width 6 height 5
radio input "true"
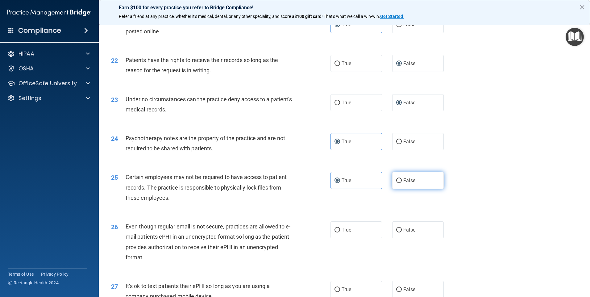
scroll to position [1132, 0]
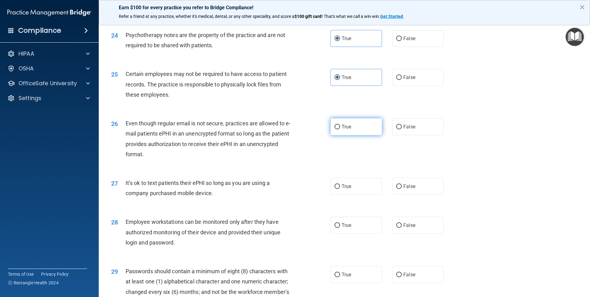
click at [346, 135] on label "True" at bounding box center [357, 126] width 52 height 17
click at [340, 129] on input "True" at bounding box center [338, 127] width 6 height 5
radio input "true"
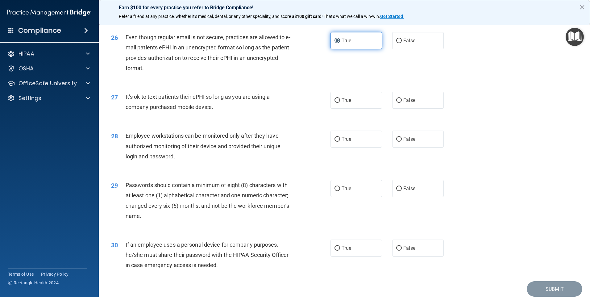
scroll to position [1235, 0]
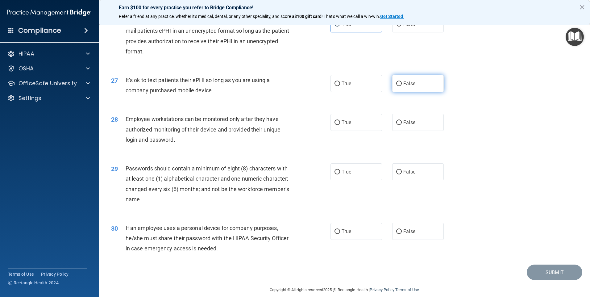
click at [404, 86] on span "False" at bounding box center [410, 84] width 12 height 6
click at [401, 86] on input "False" at bounding box center [399, 84] width 6 height 5
radio input "true"
click at [405, 125] on span "False" at bounding box center [410, 122] width 12 height 6
click at [402, 125] on input "False" at bounding box center [399, 122] width 6 height 5
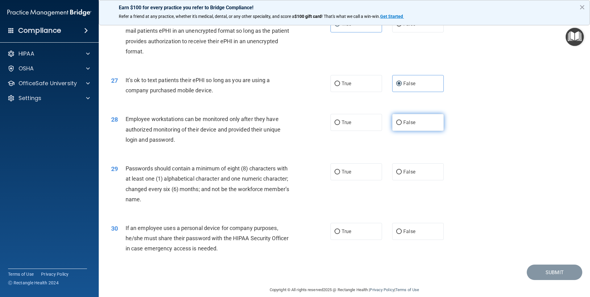
radio input "true"
click at [344, 175] on span "True" at bounding box center [347, 172] width 10 height 6
click at [340, 174] on input "True" at bounding box center [338, 172] width 6 height 5
radio input "true"
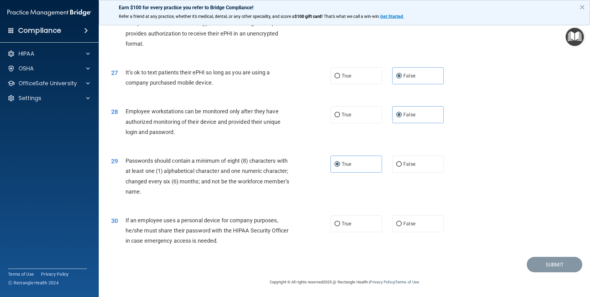
scroll to position [1253, 0]
click at [382, 218] on div "True False" at bounding box center [393, 223] width 124 height 17
click at [389, 221] on div "True False" at bounding box center [393, 223] width 124 height 17
drag, startPoint x: 399, startPoint y: 222, endPoint x: 410, endPoint y: 226, distance: 12.0
click at [399, 223] on input "False" at bounding box center [399, 224] width 6 height 5
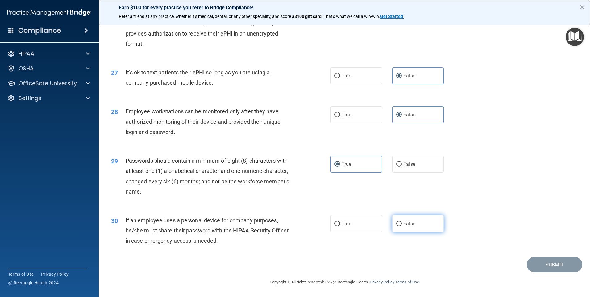
radio input "true"
click at [546, 265] on button "Submit" at bounding box center [555, 265] width 56 height 16
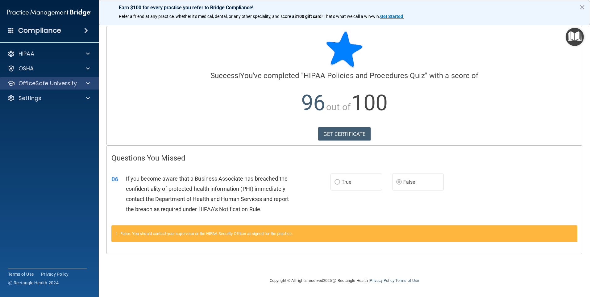
click at [84, 87] on div "OfficeSafe University" at bounding box center [49, 83] width 99 height 12
click at [88, 83] on span at bounding box center [88, 83] width 4 height 7
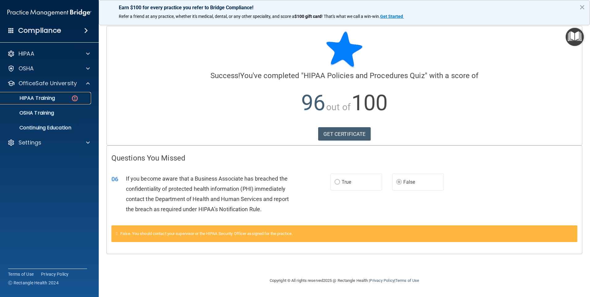
click at [65, 97] on div "HIPAA Training" at bounding box center [46, 98] width 84 height 6
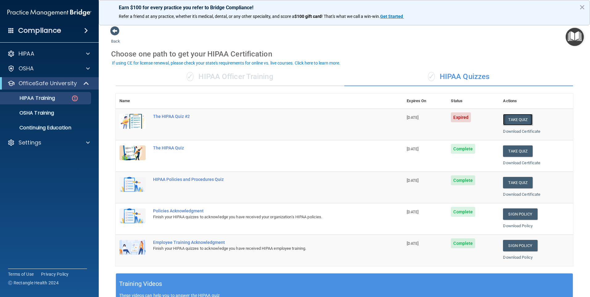
click at [513, 118] on button "Take Quiz" at bounding box center [518, 119] width 30 height 11
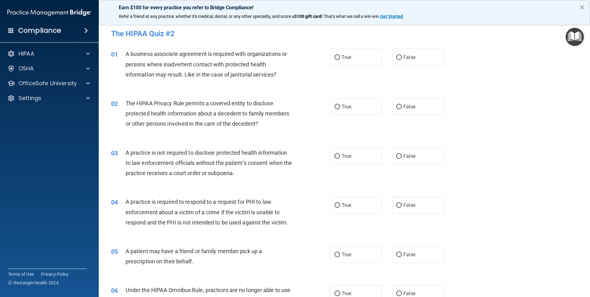
drag, startPoint x: 337, startPoint y: 54, endPoint x: 316, endPoint y: 69, distance: 25.1
click at [336, 55] on input "True" at bounding box center [338, 57] width 6 height 5
radio input "true"
click at [339, 107] on label "True" at bounding box center [357, 106] width 52 height 17
click at [339, 107] on input "True" at bounding box center [338, 107] width 6 height 5
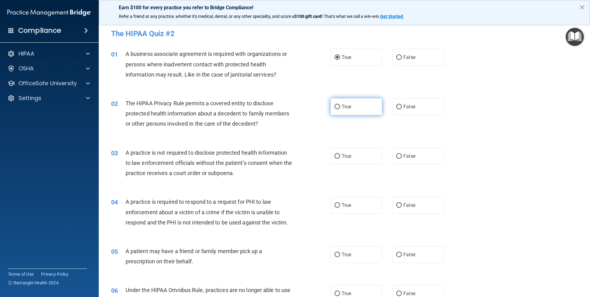
radio input "true"
click at [406, 157] on span "False" at bounding box center [410, 156] width 12 height 6
click at [402, 157] on input "False" at bounding box center [399, 156] width 6 height 5
radio input "true"
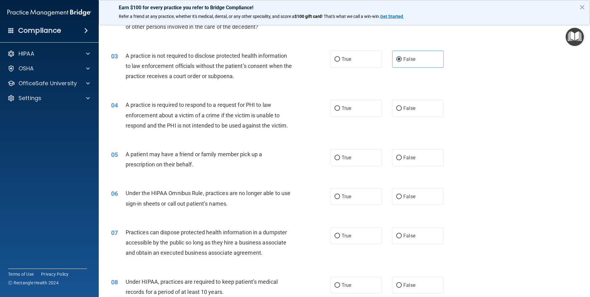
scroll to position [103, 0]
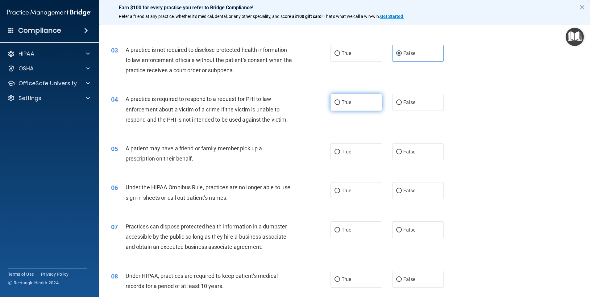
click at [343, 102] on span "True" at bounding box center [347, 102] width 10 height 6
click at [340, 102] on input "True" at bounding box center [338, 102] width 6 height 5
radio input "true"
click at [343, 152] on span "True" at bounding box center [347, 152] width 10 height 6
click at [340, 152] on input "True" at bounding box center [338, 152] width 6 height 5
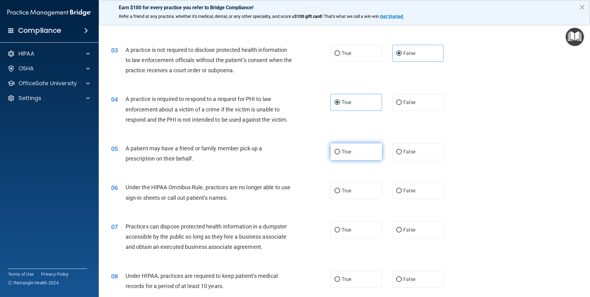
radio input "true"
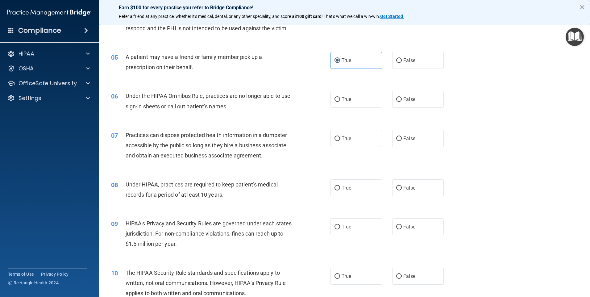
scroll to position [206, 0]
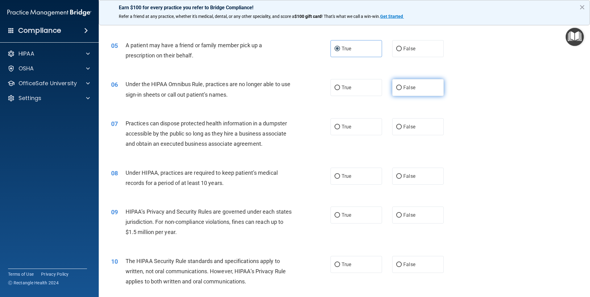
click at [414, 87] on label "False" at bounding box center [418, 87] width 52 height 17
click at [402, 87] on input "False" at bounding box center [399, 88] width 6 height 5
radio input "true"
click at [404, 129] on span "False" at bounding box center [410, 127] width 12 height 6
click at [402, 129] on input "False" at bounding box center [399, 127] width 6 height 5
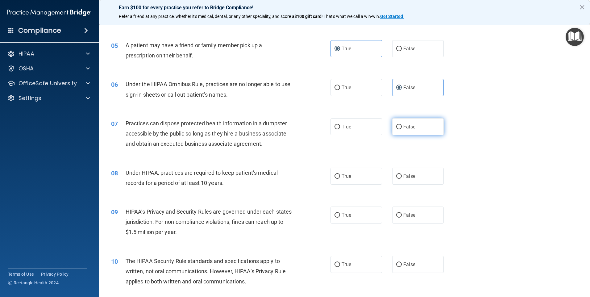
radio input "true"
click at [409, 174] on span "False" at bounding box center [410, 176] width 12 height 6
click at [402, 174] on input "False" at bounding box center [399, 176] width 6 height 5
radio input "true"
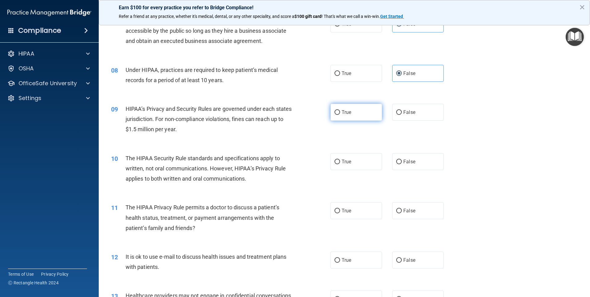
click at [350, 112] on label "True" at bounding box center [357, 112] width 52 height 17
click at [340, 112] on input "True" at bounding box center [338, 112] width 6 height 5
radio input "true"
click at [342, 163] on span "True" at bounding box center [347, 162] width 10 height 6
click at [340, 163] on input "True" at bounding box center [338, 162] width 6 height 5
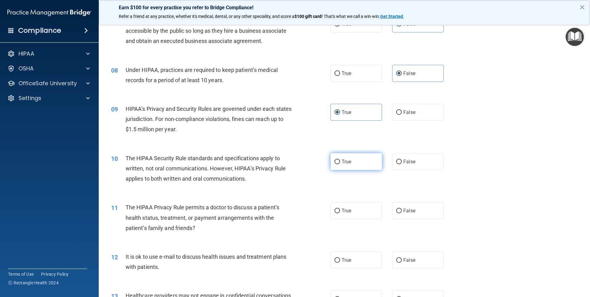
radio input "true"
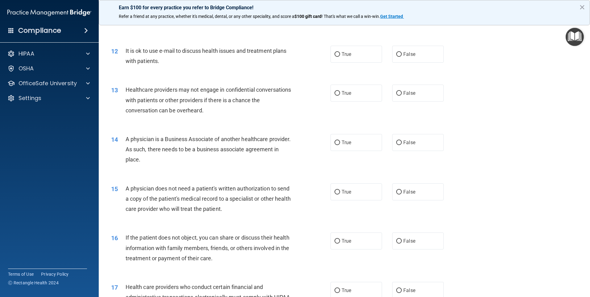
scroll to position [412, 0]
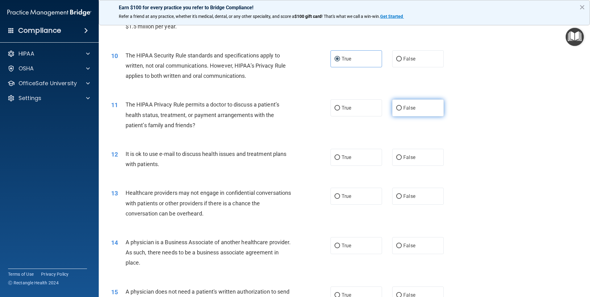
click at [411, 107] on span "False" at bounding box center [410, 108] width 12 height 6
click at [402, 107] on input "False" at bounding box center [399, 108] width 6 height 5
radio input "true"
click at [414, 160] on label "False" at bounding box center [418, 157] width 52 height 17
click at [402, 160] on input "False" at bounding box center [399, 157] width 6 height 5
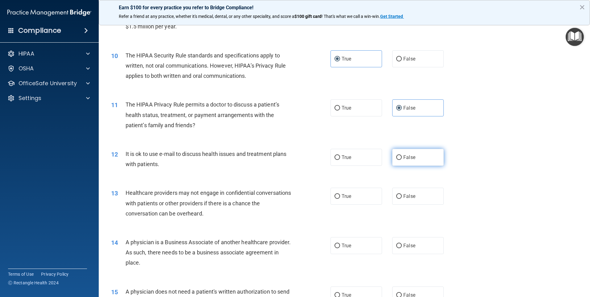
radio input "true"
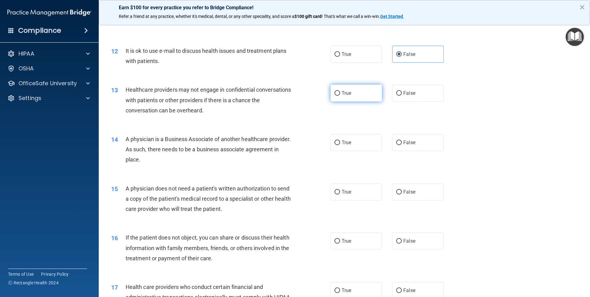
click at [346, 98] on label "True" at bounding box center [357, 93] width 52 height 17
click at [340, 96] on input "True" at bounding box center [338, 93] width 6 height 5
radio input "true"
click at [361, 146] on label "True" at bounding box center [357, 142] width 52 height 17
click at [340, 145] on input "True" at bounding box center [338, 142] width 6 height 5
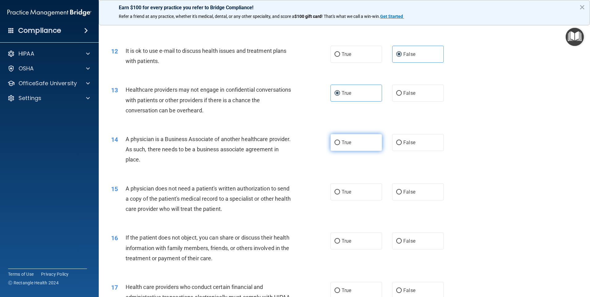
radio input "true"
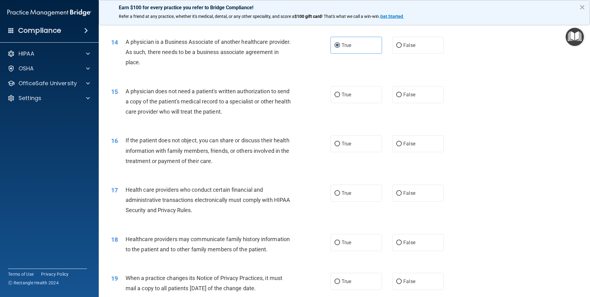
scroll to position [617, 0]
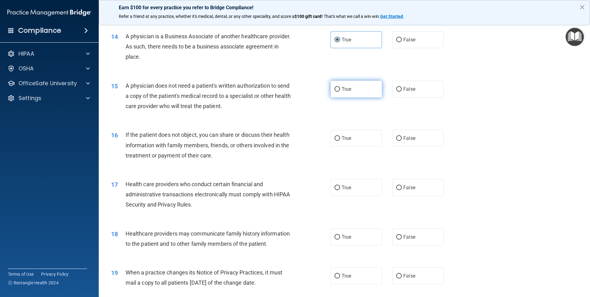
click at [342, 90] on span "True" at bounding box center [347, 89] width 10 height 6
click at [340, 90] on input "True" at bounding box center [338, 89] width 6 height 5
radio input "true"
click at [342, 140] on span "True" at bounding box center [347, 138] width 10 height 6
click at [340, 140] on input "True" at bounding box center [338, 138] width 6 height 5
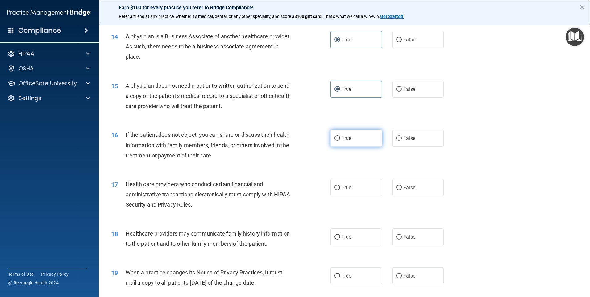
radio input "true"
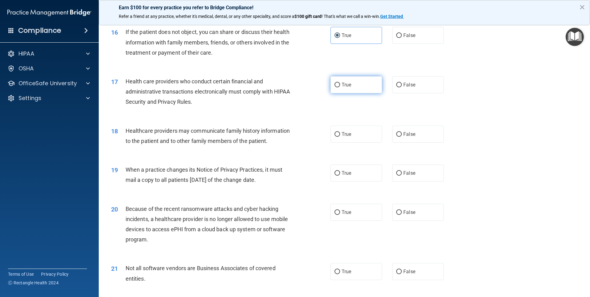
click at [365, 89] on label "True" at bounding box center [357, 84] width 52 height 17
click at [340, 87] on input "True" at bounding box center [338, 85] width 6 height 5
radio input "true"
click at [429, 138] on label "False" at bounding box center [418, 134] width 52 height 17
click at [402, 137] on input "False" at bounding box center [399, 134] width 6 height 5
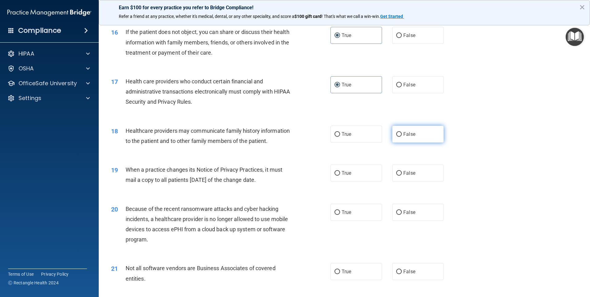
radio input "true"
click at [414, 171] on label "False" at bounding box center [418, 173] width 52 height 17
click at [402, 171] on input "False" at bounding box center [399, 173] width 6 height 5
radio input "true"
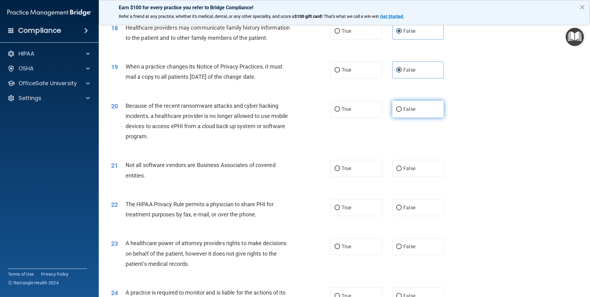
click at [408, 108] on span "False" at bounding box center [410, 109] width 12 height 6
click at [402, 108] on input "False" at bounding box center [399, 109] width 6 height 5
radio input "true"
click at [339, 166] on label "True" at bounding box center [357, 168] width 52 height 17
click at [339, 166] on input "True" at bounding box center [338, 168] width 6 height 5
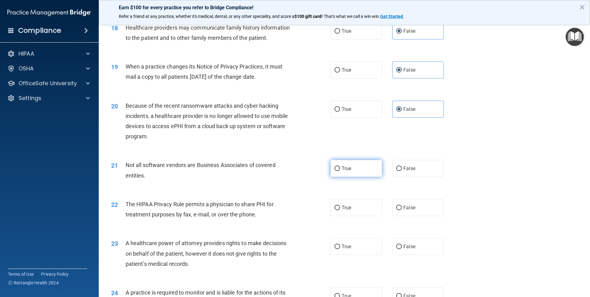
radio input "true"
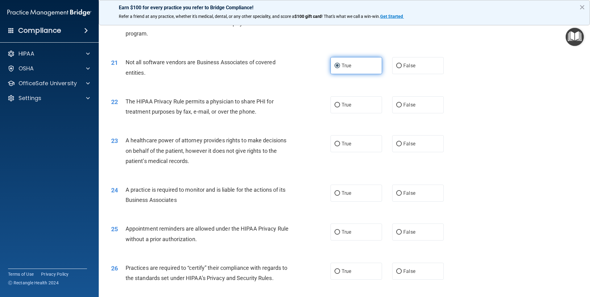
scroll to position [1029, 0]
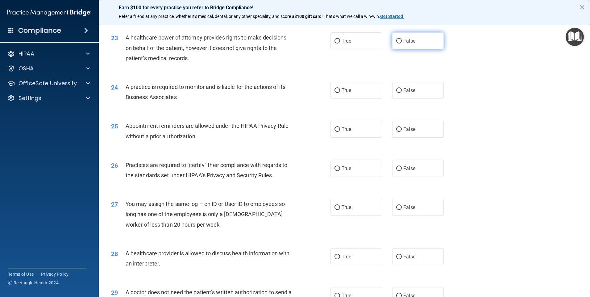
click at [409, 43] on span "False" at bounding box center [410, 41] width 12 height 6
click at [402, 43] on input "False" at bounding box center [399, 41] width 6 height 5
radio input "true"
click at [344, 89] on span "True" at bounding box center [347, 90] width 10 height 6
click at [340, 89] on input "True" at bounding box center [338, 90] width 6 height 5
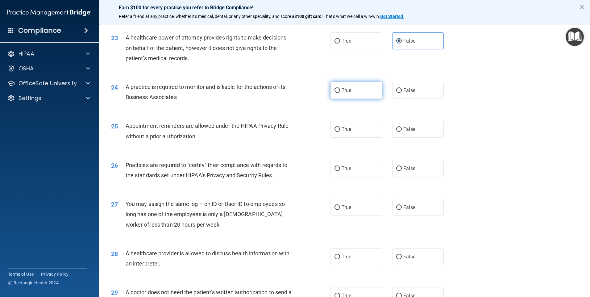
radio input "true"
click at [350, 130] on label "True" at bounding box center [357, 129] width 52 height 17
click at [340, 130] on input "True" at bounding box center [338, 129] width 6 height 5
radio input "true"
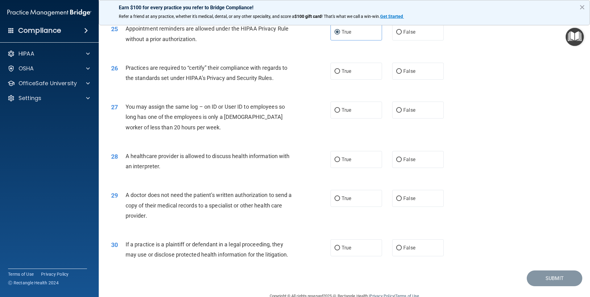
scroll to position [1132, 0]
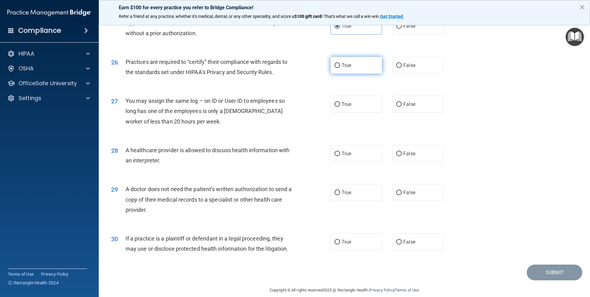
click at [346, 65] on span "True" at bounding box center [347, 65] width 10 height 6
click at [340, 65] on input "True" at bounding box center [338, 65] width 6 height 5
radio input "true"
click at [412, 104] on label "False" at bounding box center [418, 104] width 52 height 17
click at [402, 104] on input "False" at bounding box center [399, 104] width 6 height 5
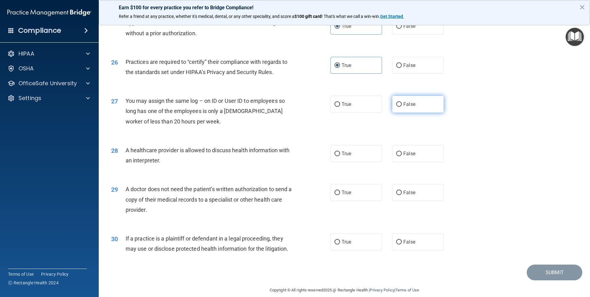
radio input "true"
click at [343, 155] on span "True" at bounding box center [347, 154] width 10 height 6
click at [340, 155] on input "True" at bounding box center [338, 154] width 6 height 5
radio input "true"
click at [349, 193] on span "True" at bounding box center [347, 193] width 10 height 6
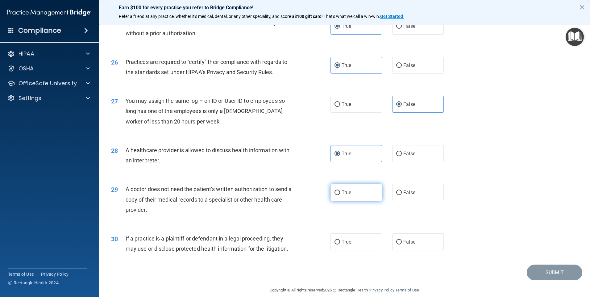
click at [340, 193] on input "True" at bounding box center [338, 192] width 6 height 5
radio input "true"
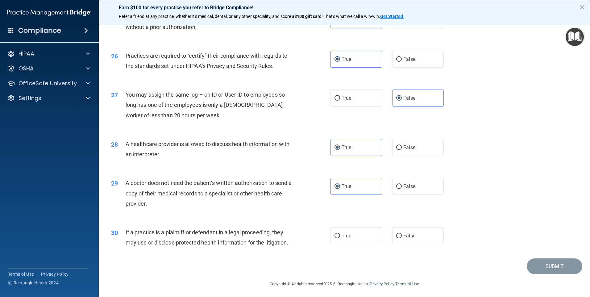
scroll to position [1140, 0]
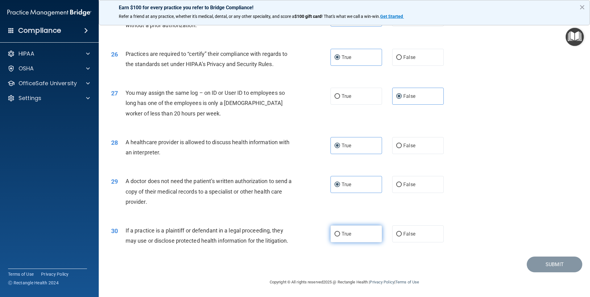
click at [345, 233] on span "True" at bounding box center [347, 234] width 10 height 6
click at [340, 233] on input "True" at bounding box center [338, 234] width 6 height 5
radio input "true"
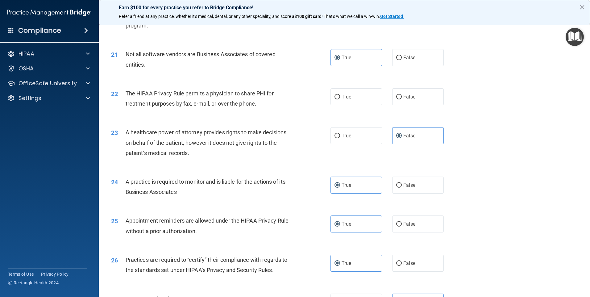
scroll to position [831, 0]
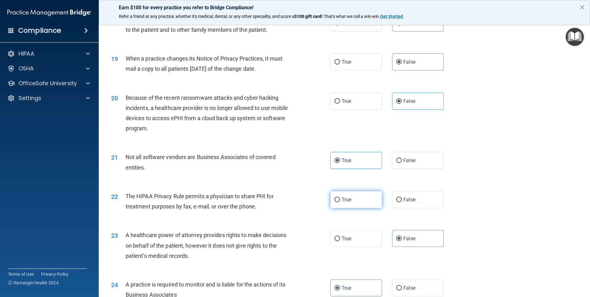
click at [342, 199] on span "True" at bounding box center [347, 200] width 10 height 6
click at [349, 198] on span "True" at bounding box center [347, 200] width 10 height 6
click at [340, 198] on input "True" at bounding box center [338, 200] width 6 height 5
radio input "true"
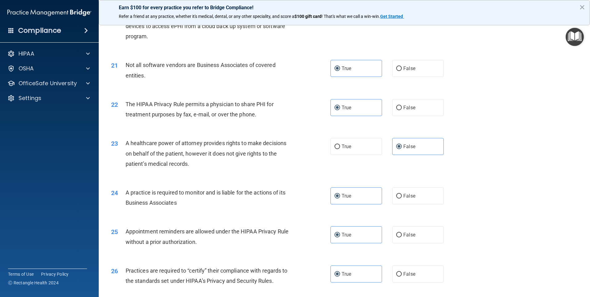
scroll to position [1140, 0]
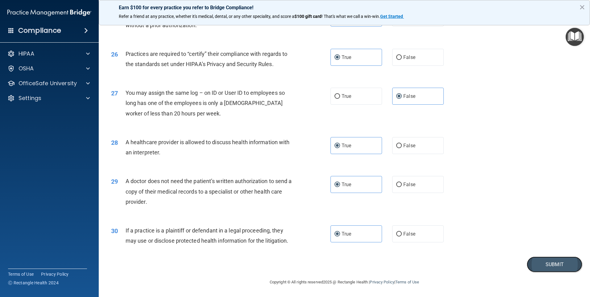
click at [541, 261] on button "Submit" at bounding box center [555, 265] width 56 height 16
click at [553, 267] on button "Submit" at bounding box center [555, 265] width 56 height 16
click at [543, 262] on button "Submit" at bounding box center [555, 265] width 56 height 16
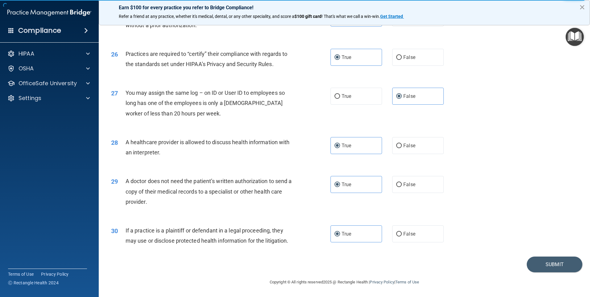
click at [583, 6] on button "×" at bounding box center [582, 7] width 6 height 10
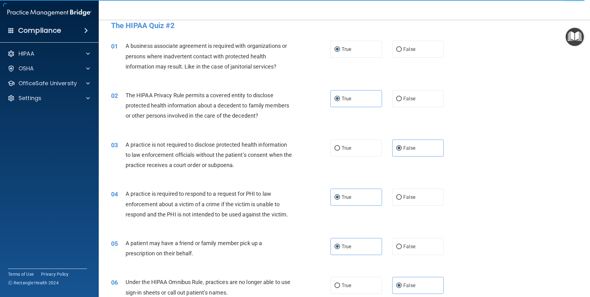
scroll to position [0, 0]
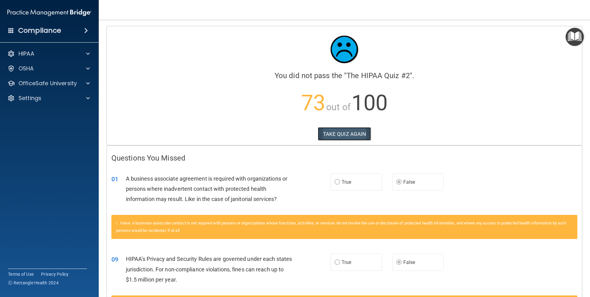
click at [340, 130] on button "TAKE QUIZ AGAIN" at bounding box center [344, 134] width 53 height 14
click at [343, 133] on button "TAKE QUIZ AGAIN" at bounding box center [344, 134] width 53 height 14
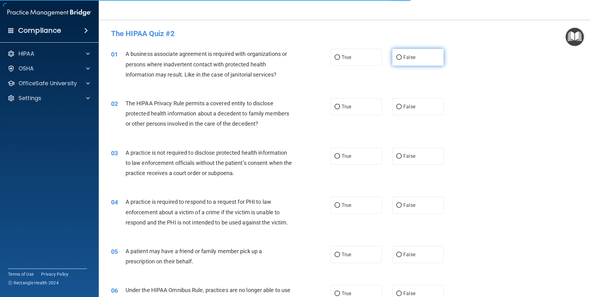
click at [417, 56] on label "False" at bounding box center [418, 57] width 52 height 17
click at [402, 56] on input "False" at bounding box center [399, 57] width 6 height 5
radio input "true"
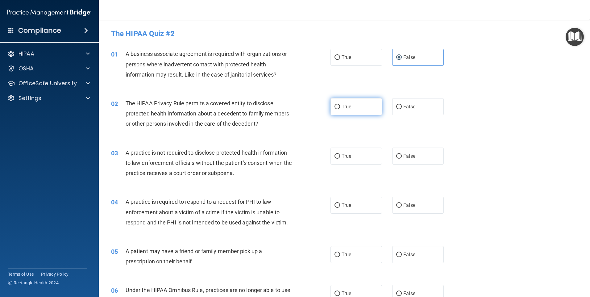
click at [347, 109] on span "True" at bounding box center [347, 107] width 10 height 6
click at [340, 109] on input "True" at bounding box center [338, 107] width 6 height 5
radio input "true"
click at [407, 159] on span "False" at bounding box center [410, 156] width 12 height 6
click at [402, 159] on input "False" at bounding box center [399, 156] width 6 height 5
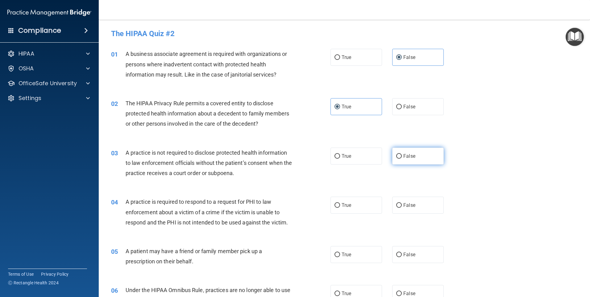
radio input "true"
click at [348, 208] on label "True" at bounding box center [357, 205] width 52 height 17
click at [340, 208] on input "True" at bounding box center [338, 205] width 6 height 5
radio input "true"
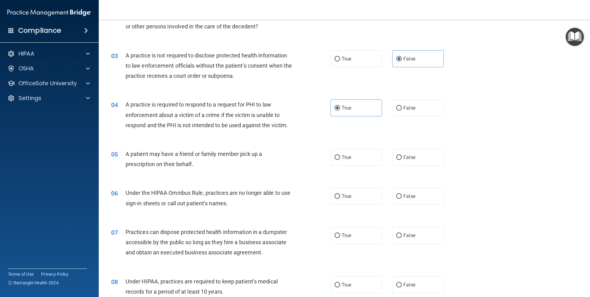
scroll to position [103, 0]
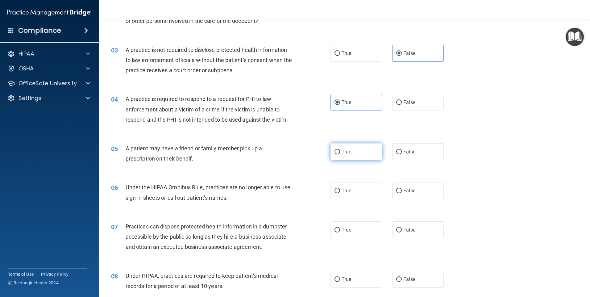
click at [340, 157] on label "True" at bounding box center [357, 151] width 52 height 17
click at [340, 154] on input "True" at bounding box center [338, 152] width 6 height 5
radio input "true"
click at [404, 193] on span "False" at bounding box center [410, 191] width 12 height 6
click at [402, 193] on input "False" at bounding box center [399, 191] width 6 height 5
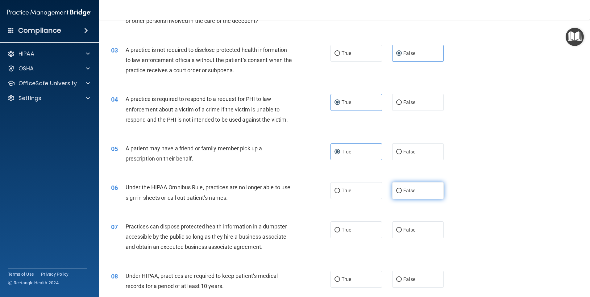
radio input "true"
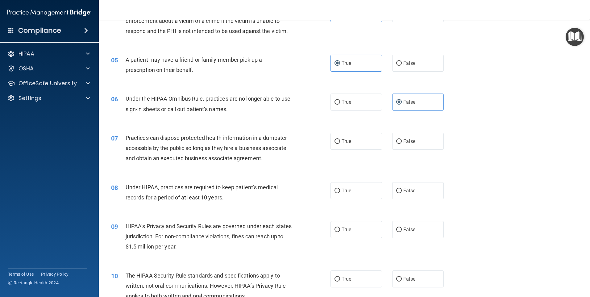
scroll to position [206, 0]
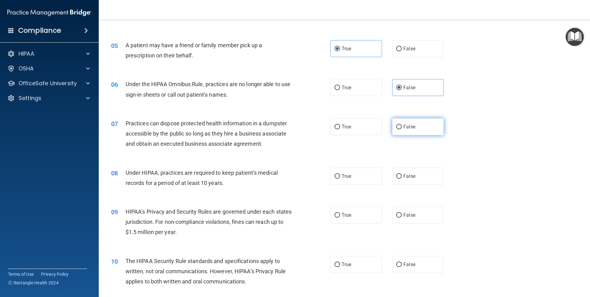
click at [401, 125] on label "False" at bounding box center [418, 126] width 52 height 17
click at [401, 125] on input "False" at bounding box center [399, 127] width 6 height 5
radio input "true"
click at [404, 177] on span "False" at bounding box center [410, 176] width 12 height 6
click at [402, 177] on input "False" at bounding box center [399, 176] width 6 height 5
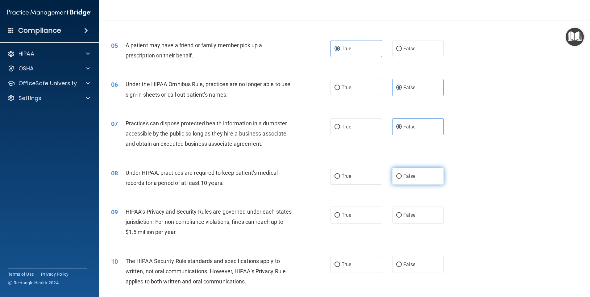
radio input "true"
click at [404, 215] on span "False" at bounding box center [410, 215] width 12 height 6
click at [402, 215] on input "False" at bounding box center [399, 215] width 6 height 5
radio input "true"
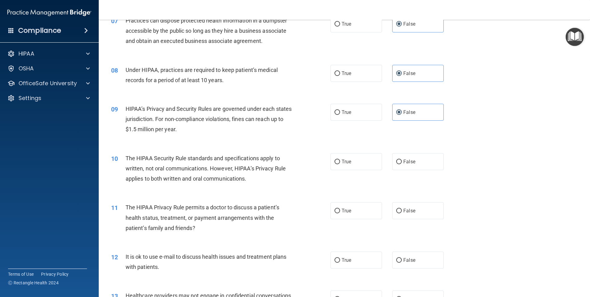
scroll to position [412, 0]
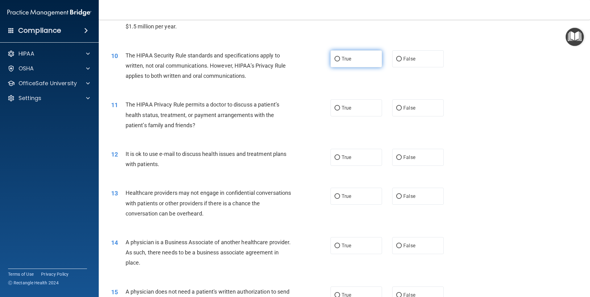
click at [348, 60] on span "True" at bounding box center [347, 59] width 10 height 6
click at [340, 60] on input "True" at bounding box center [338, 59] width 6 height 5
radio input "true"
click at [353, 112] on label "True" at bounding box center [357, 107] width 52 height 17
click at [340, 111] on input "True" at bounding box center [338, 108] width 6 height 5
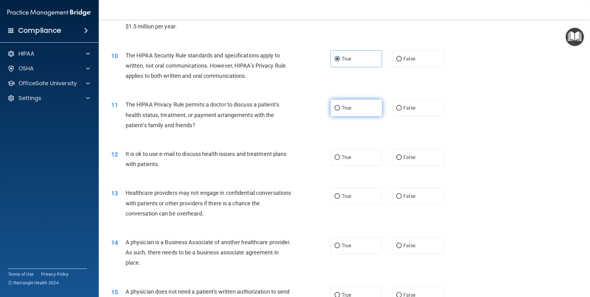
radio input "true"
click at [348, 156] on span "True" at bounding box center [347, 157] width 10 height 6
click at [340, 156] on input "True" at bounding box center [338, 157] width 6 height 5
radio input "true"
click at [399, 198] on label "False" at bounding box center [418, 196] width 52 height 17
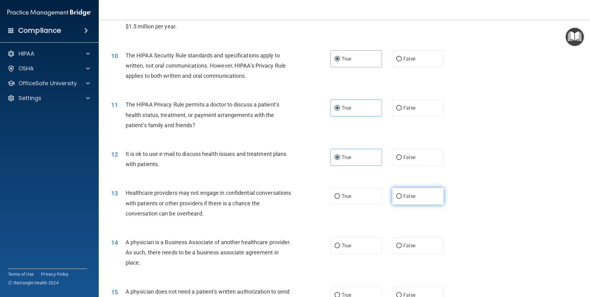
click at [399, 198] on input "False" at bounding box center [399, 196] width 6 height 5
radio input "true"
click at [404, 245] on span "False" at bounding box center [410, 246] width 12 height 6
click at [402, 245] on input "False" at bounding box center [399, 246] width 6 height 5
radio input "true"
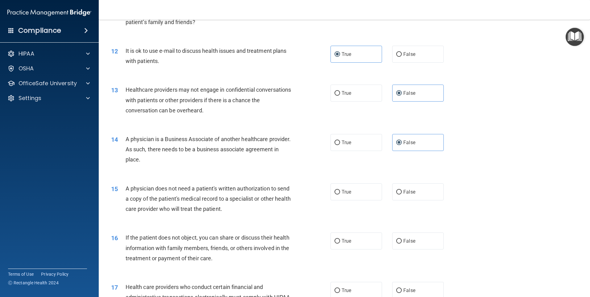
scroll to position [617, 0]
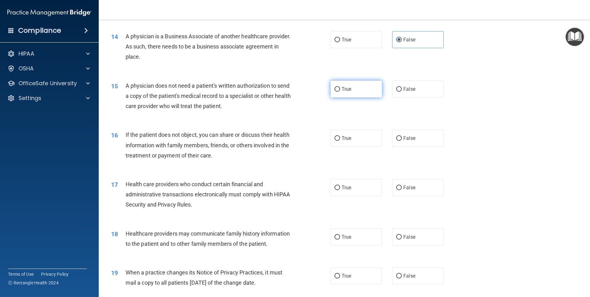
click at [352, 93] on label "True" at bounding box center [357, 89] width 52 height 17
click at [340, 92] on input "True" at bounding box center [338, 89] width 6 height 5
radio input "true"
click at [351, 141] on label "True" at bounding box center [357, 138] width 52 height 17
click at [340, 141] on input "True" at bounding box center [338, 138] width 6 height 5
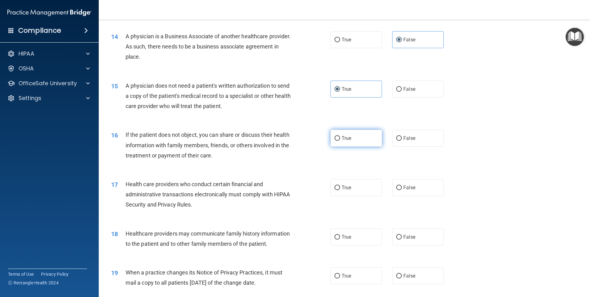
radio input "true"
click at [354, 186] on label "True" at bounding box center [357, 187] width 52 height 17
click at [340, 186] on input "True" at bounding box center [338, 188] width 6 height 5
radio input "true"
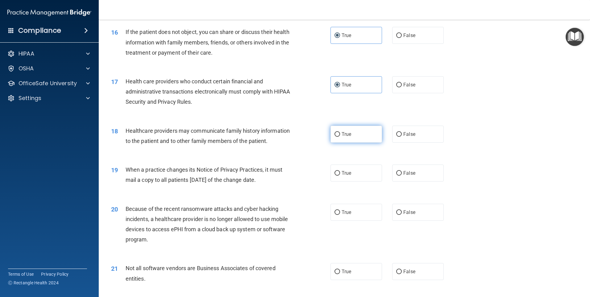
click at [345, 140] on label "True" at bounding box center [357, 134] width 52 height 17
click at [340, 137] on input "True" at bounding box center [338, 134] width 6 height 5
radio input "true"
click at [408, 137] on label "False" at bounding box center [418, 134] width 52 height 17
click at [402, 137] on input "False" at bounding box center [399, 134] width 6 height 5
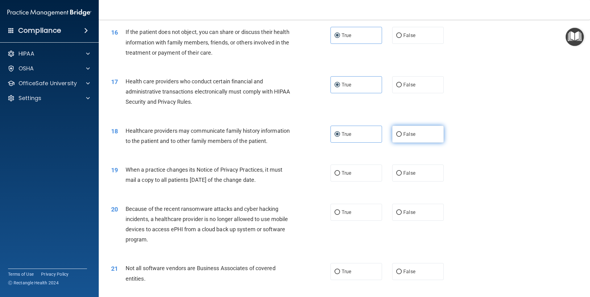
radio input "true"
radio input "false"
click at [420, 175] on label "False" at bounding box center [418, 173] width 52 height 17
click at [402, 175] on input "False" at bounding box center [399, 173] width 6 height 5
radio input "true"
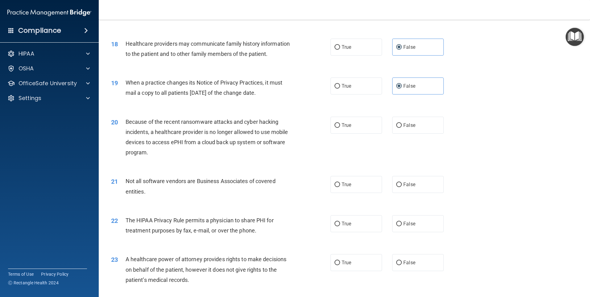
scroll to position [823, 0]
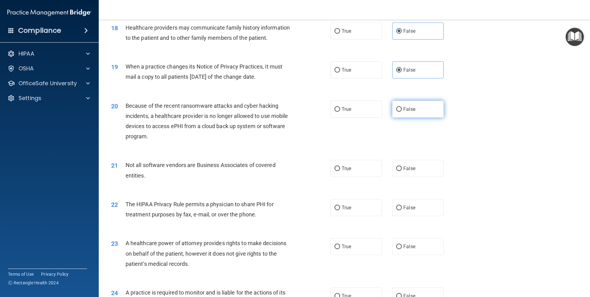
click at [418, 110] on label "False" at bounding box center [418, 109] width 52 height 17
click at [402, 110] on input "False" at bounding box center [399, 109] width 6 height 5
radio input "true"
click at [351, 171] on label "True" at bounding box center [357, 168] width 52 height 17
click at [340, 171] on input "True" at bounding box center [338, 168] width 6 height 5
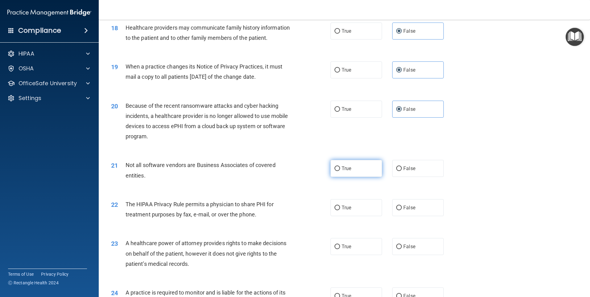
radio input "true"
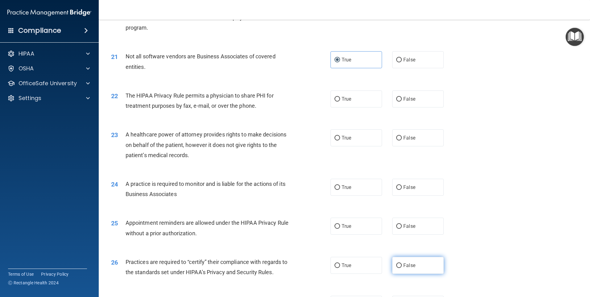
scroll to position [926, 0]
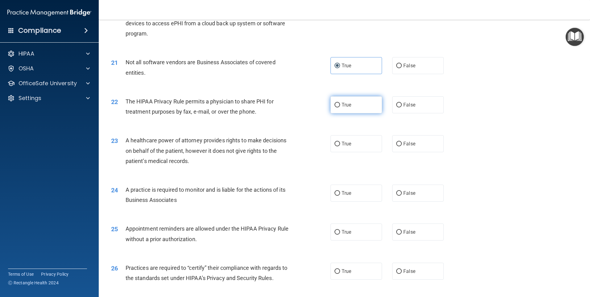
click at [345, 107] on span "True" at bounding box center [347, 105] width 10 height 6
click at [340, 107] on input "True" at bounding box center [338, 105] width 6 height 5
radio input "true"
click at [426, 144] on label "False" at bounding box center [418, 143] width 52 height 17
click at [402, 144] on input "False" at bounding box center [399, 144] width 6 height 5
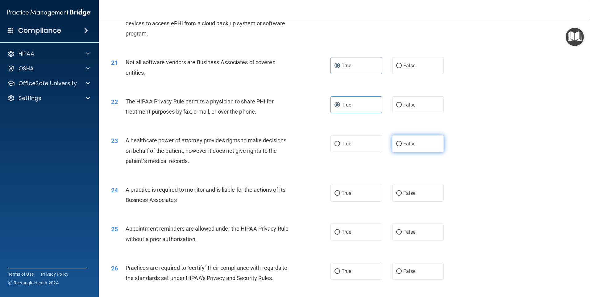
radio input "true"
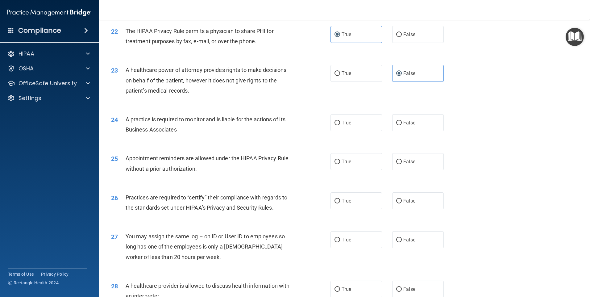
scroll to position [1029, 0]
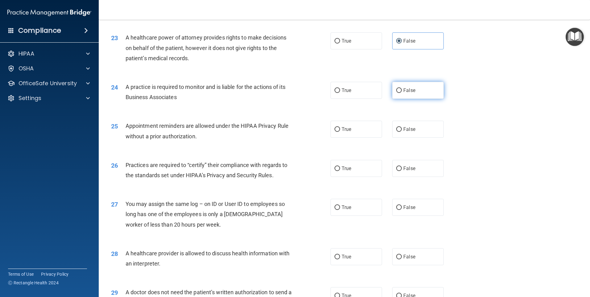
click at [404, 93] on span "False" at bounding box center [410, 90] width 12 height 6
click at [402, 93] on input "False" at bounding box center [399, 90] width 6 height 5
radio input "true"
click at [339, 129] on label "True" at bounding box center [357, 129] width 52 height 17
click at [339, 129] on input "True" at bounding box center [338, 129] width 6 height 5
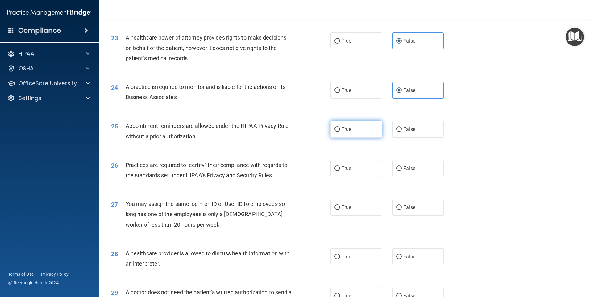
radio input "true"
click at [418, 165] on label "False" at bounding box center [418, 168] width 52 height 17
click at [402, 166] on input "False" at bounding box center [399, 168] width 6 height 5
radio input "true"
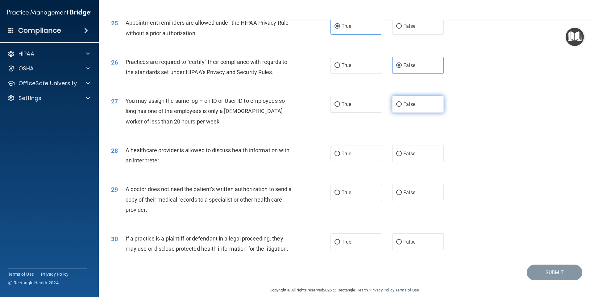
click at [406, 105] on span "False" at bounding box center [410, 104] width 12 height 6
click at [402, 105] on input "False" at bounding box center [399, 104] width 6 height 5
radio input "true"
click at [349, 153] on span "True" at bounding box center [347, 154] width 10 height 6
click at [340, 153] on input "True" at bounding box center [338, 154] width 6 height 5
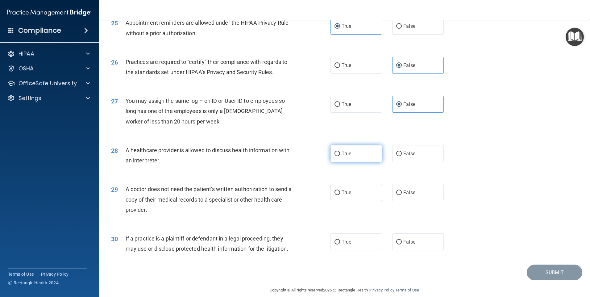
radio input "true"
click at [343, 195] on label "True" at bounding box center [357, 192] width 52 height 17
click at [340, 195] on input "True" at bounding box center [338, 192] width 6 height 5
radio input "true"
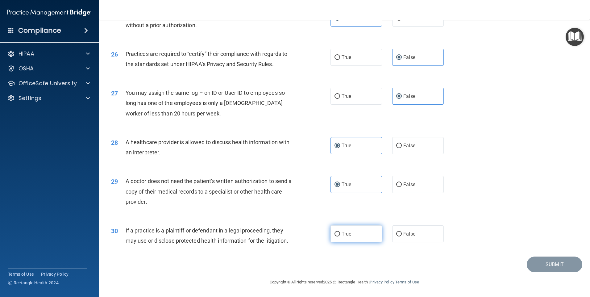
click at [347, 234] on span "True" at bounding box center [347, 234] width 10 height 6
click at [340, 234] on input "True" at bounding box center [338, 234] width 6 height 5
radio input "true"
click at [552, 270] on button "Submit" at bounding box center [555, 265] width 56 height 16
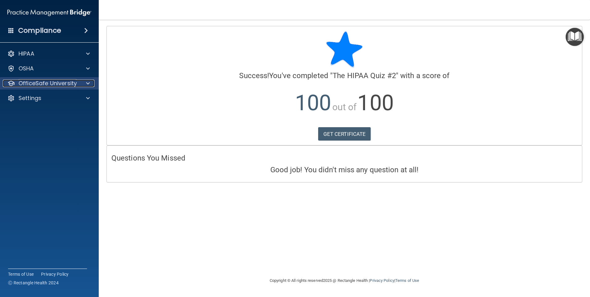
click at [61, 82] on p "OfficeSafe University" at bounding box center [48, 83] width 58 height 7
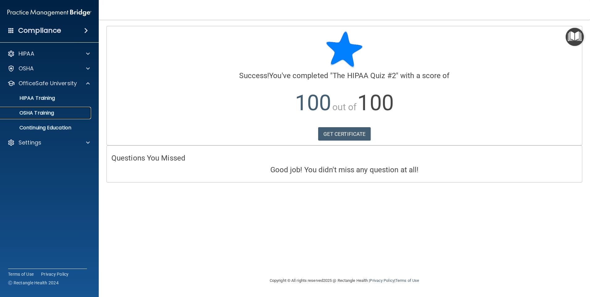
click at [54, 114] on p "OSHA Training" at bounding box center [29, 113] width 50 height 6
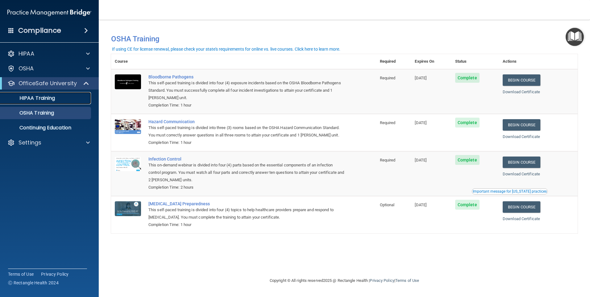
click at [55, 98] on p "HIPAA Training" at bounding box center [29, 98] width 51 height 6
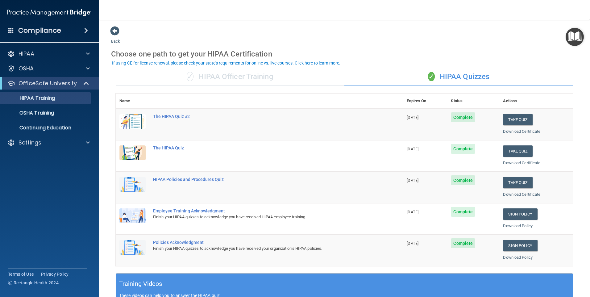
click at [236, 74] on div "✓ HIPAA Officer Training" at bounding box center [230, 77] width 229 height 19
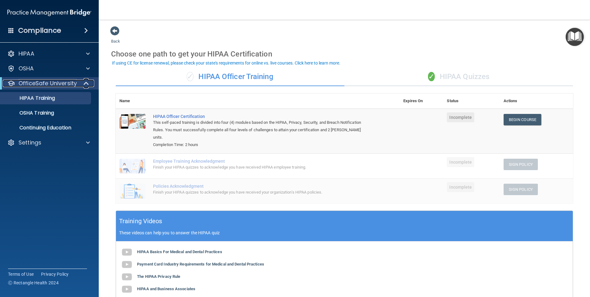
click at [62, 86] on p "OfficeSafe University" at bounding box center [48, 83] width 58 height 7
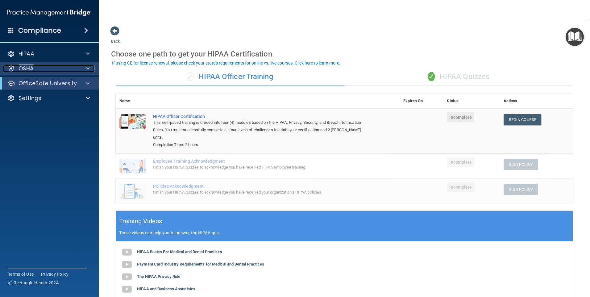
click at [43, 65] on div "OSHA" at bounding box center [41, 68] width 77 height 7
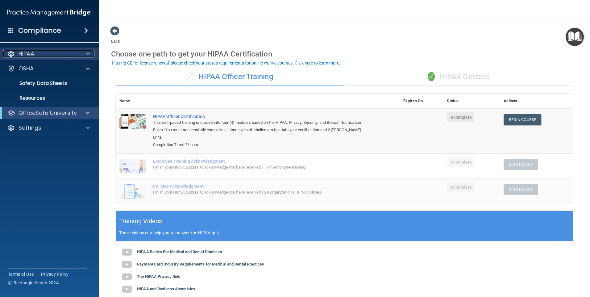
click at [52, 56] on div "HIPAA" at bounding box center [41, 53] width 77 height 7
